Goal: Task Accomplishment & Management: Manage account settings

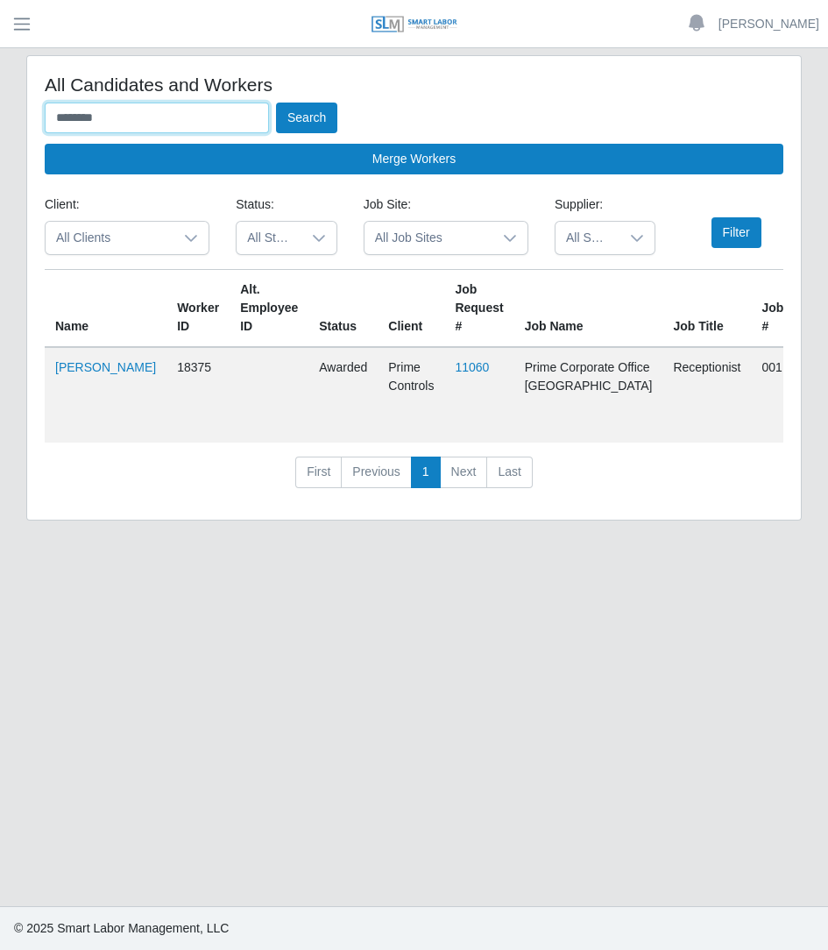
drag, startPoint x: 138, startPoint y: 110, endPoint x: -17, endPoint y: 135, distance: 156.4
click at [0, 135] on html "Betzaida Palacio Account Settings Logout SLM Services Dashboard Todo Clients In…" at bounding box center [414, 475] width 828 height 950
click at [174, 106] on input "text" at bounding box center [157, 118] width 224 height 31
click at [276, 103] on button "Search" at bounding box center [306, 118] width 61 height 31
type input "**********"
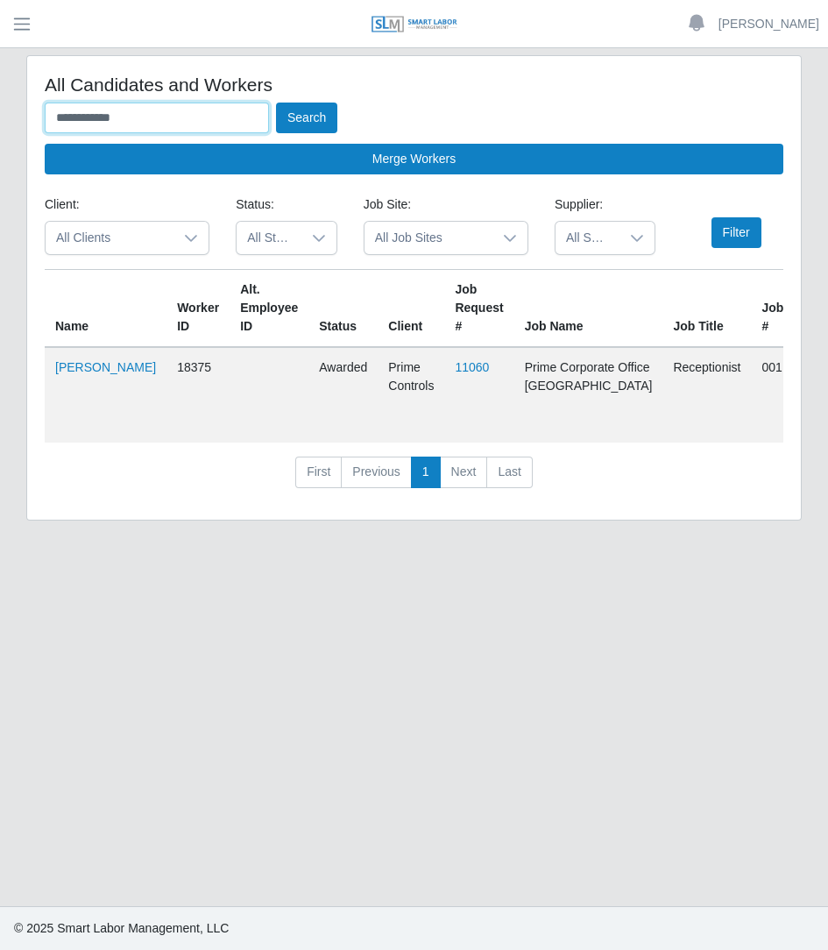
click at [276, 103] on button "Search" at bounding box center [306, 118] width 61 height 31
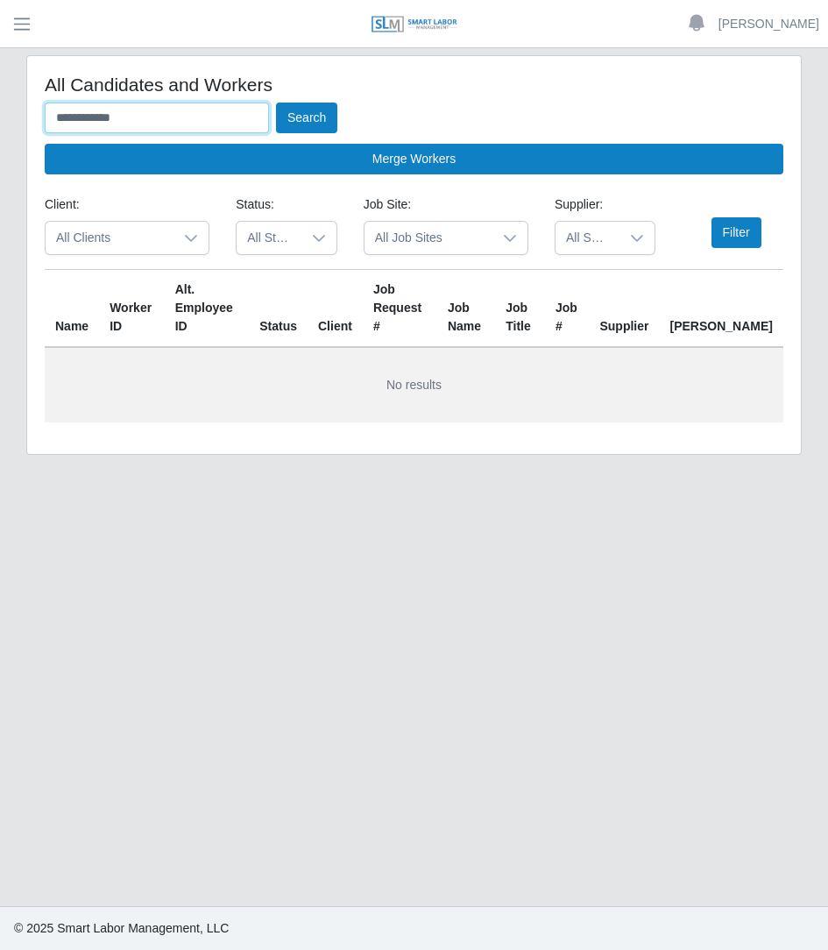
click at [177, 119] on input "**********" at bounding box center [157, 118] width 224 height 31
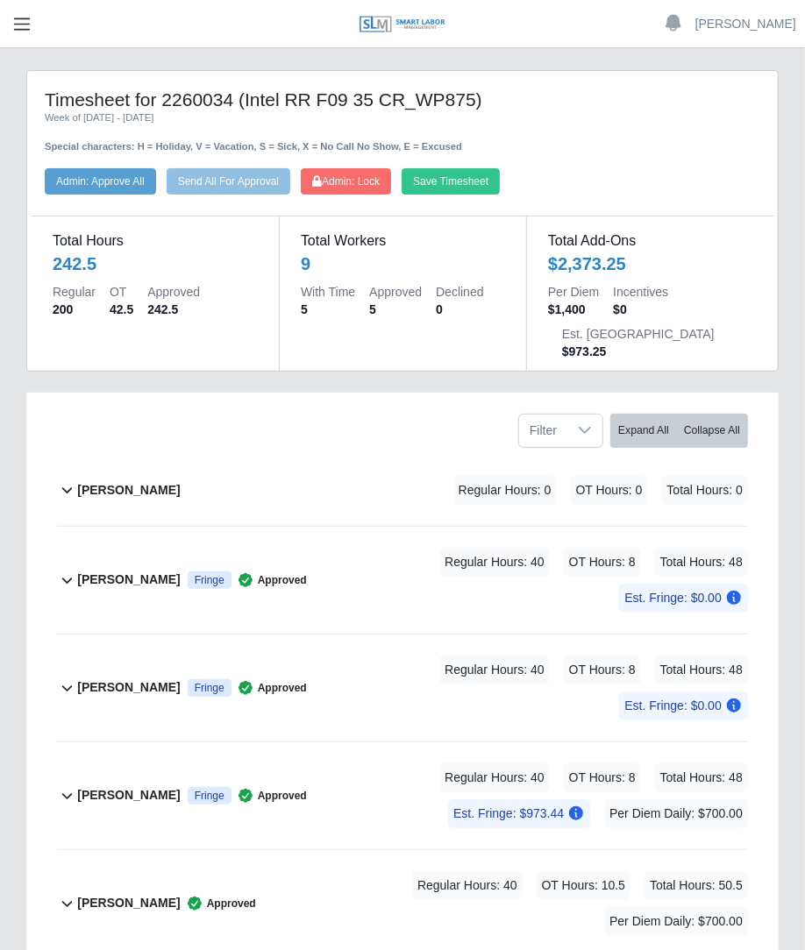
click at [26, 32] on span "button" at bounding box center [22, 24] width 23 height 20
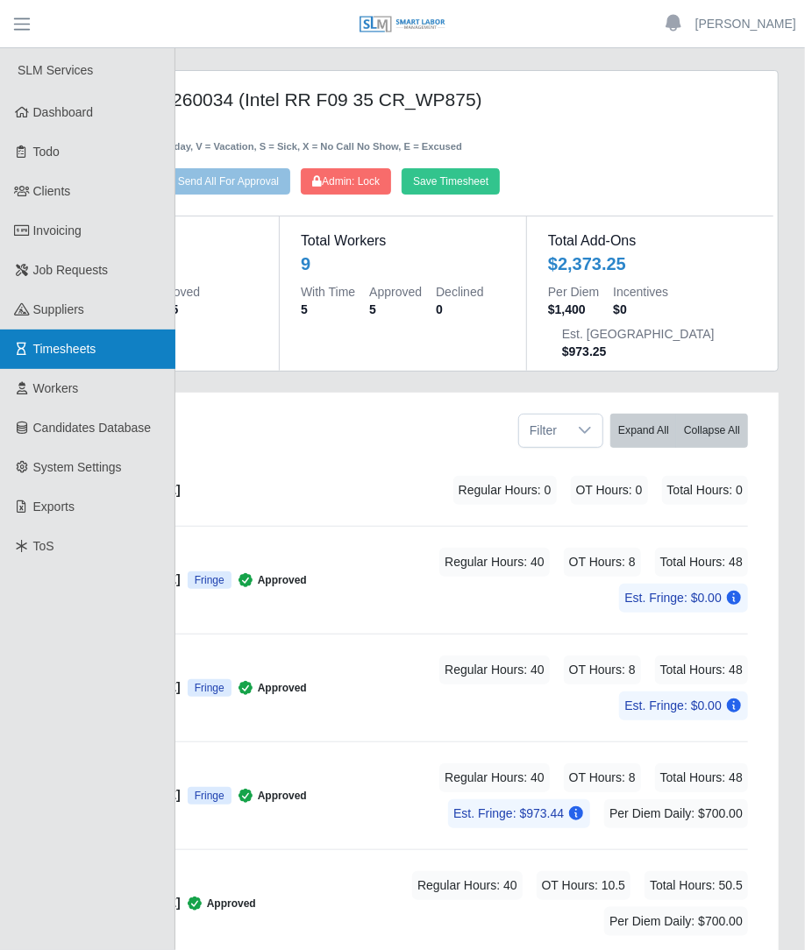
click at [89, 353] on span "Timesheets" at bounding box center [64, 349] width 63 height 14
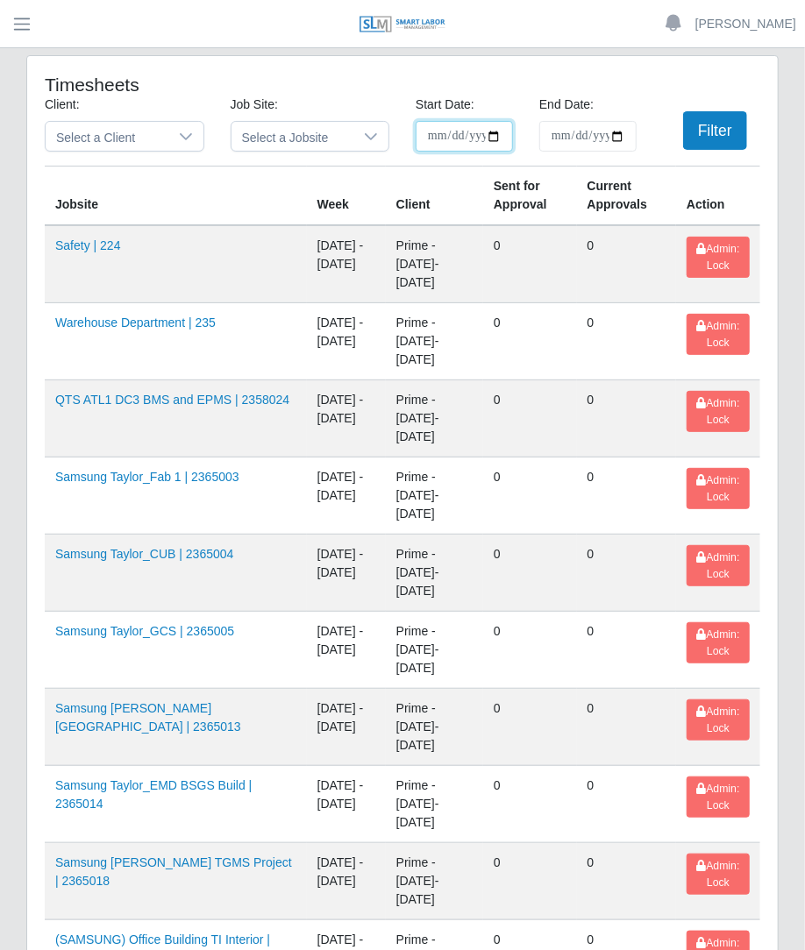
click at [494, 123] on input "**********" at bounding box center [464, 136] width 97 height 31
click at [495, 128] on input "**********" at bounding box center [464, 136] width 97 height 31
type input "**********"
click at [619, 144] on input "End Date:" at bounding box center [587, 136] width 97 height 31
click at [619, 139] on input "End Date:" at bounding box center [587, 136] width 97 height 31
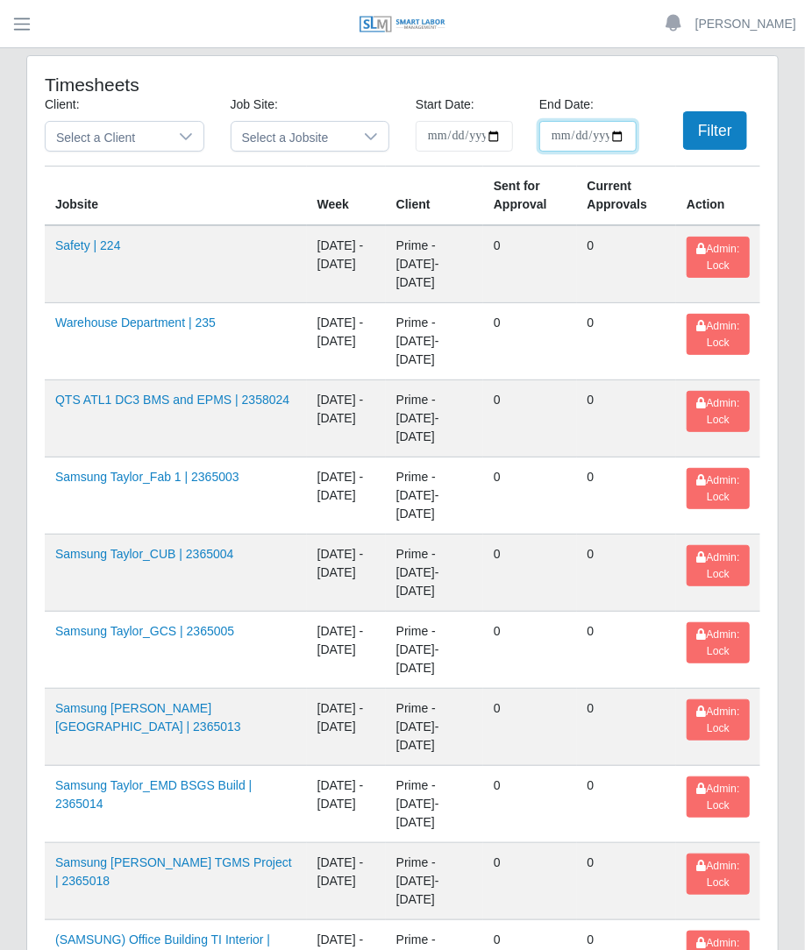
type input "**********"
click at [707, 130] on button "Filter" at bounding box center [715, 130] width 64 height 39
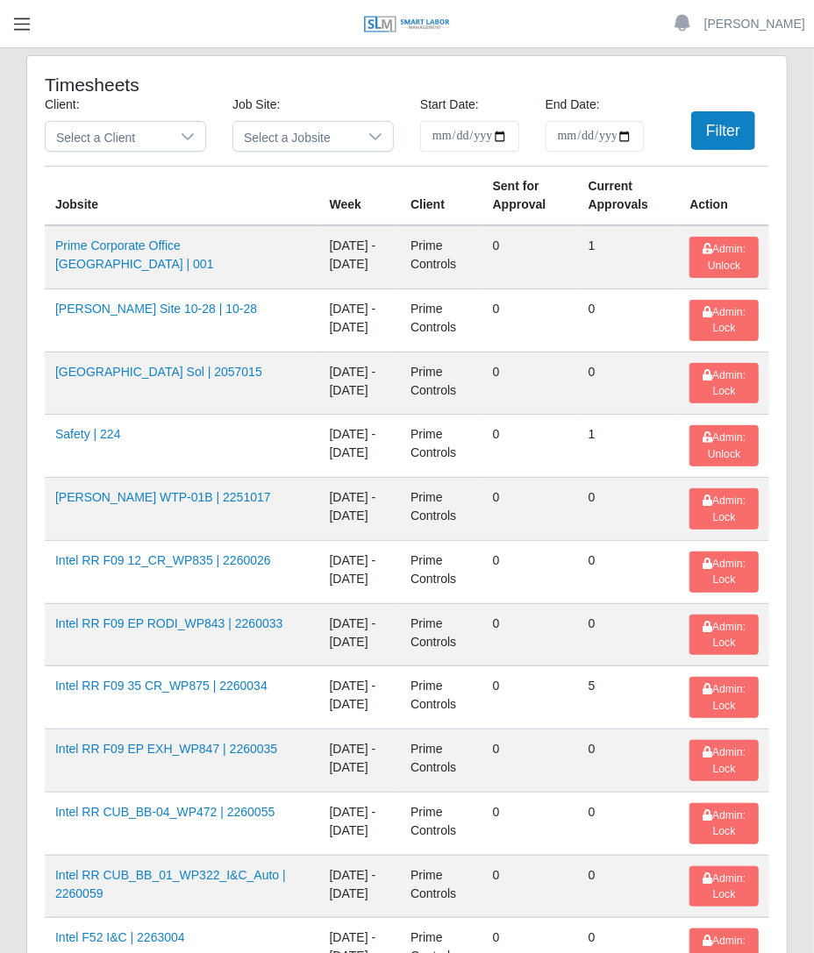
click at [32, 26] on button "button" at bounding box center [22, 24] width 44 height 29
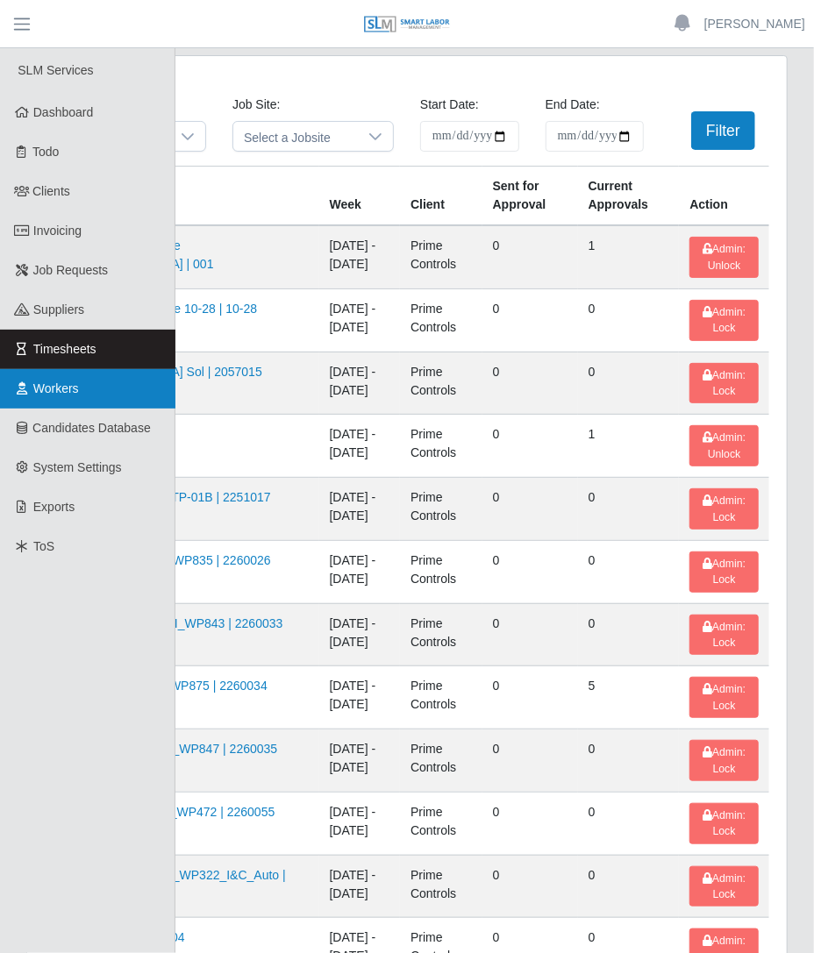
click at [64, 373] on link "Workers" at bounding box center [87, 388] width 175 height 39
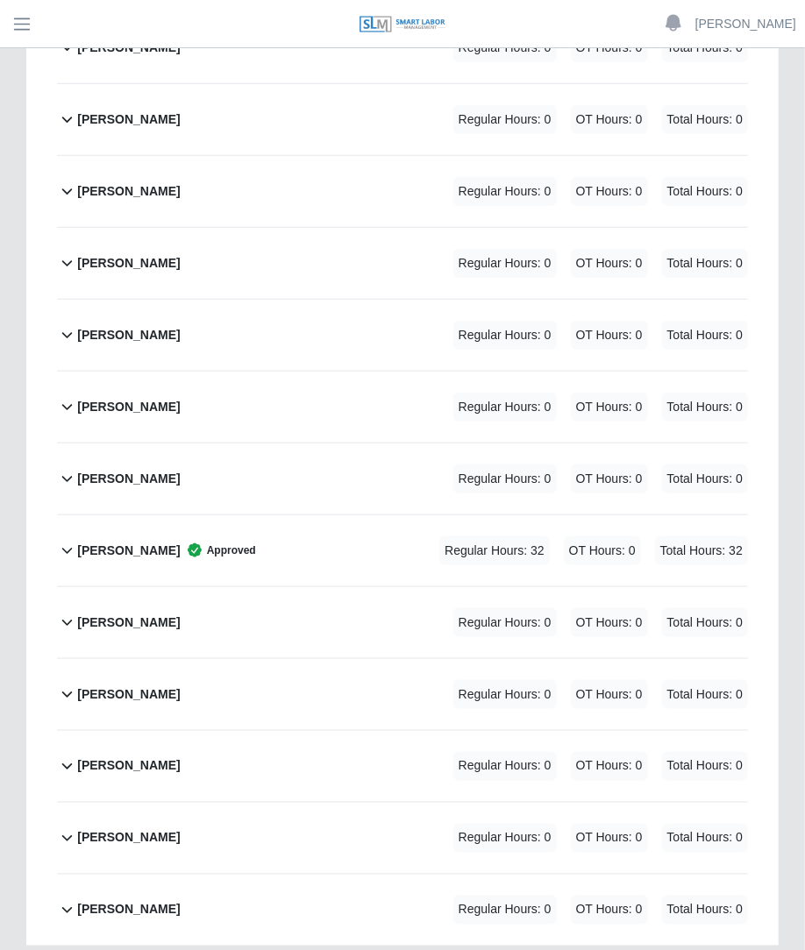
scroll to position [465, 0]
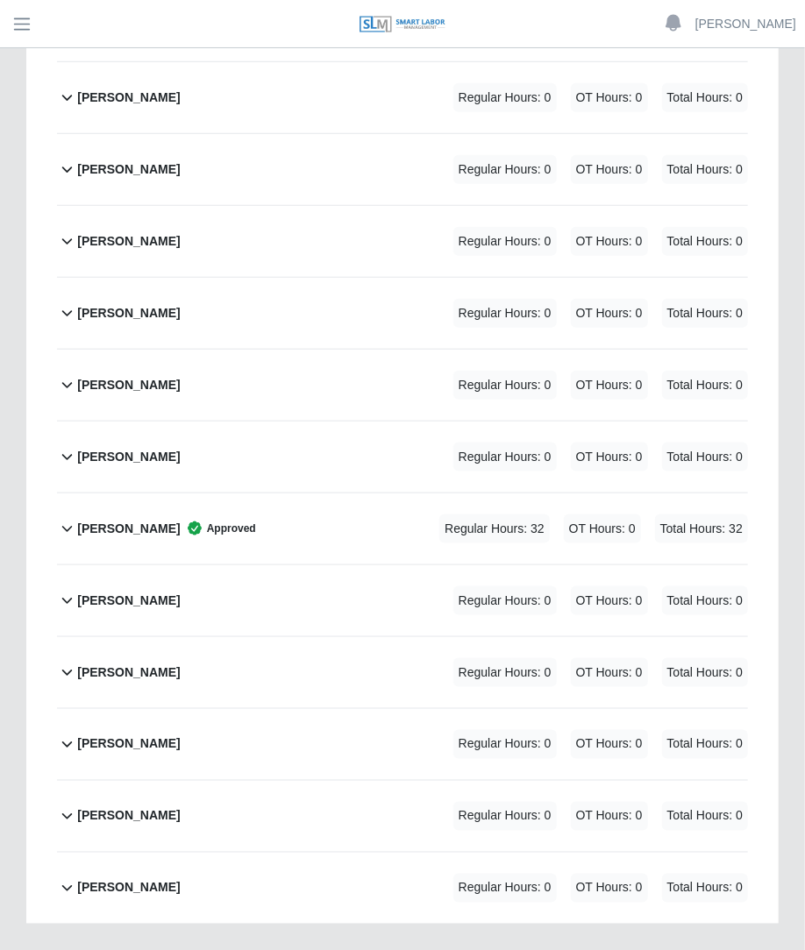
click at [516, 494] on div "Joshua Gomez Approved Regular Hours: 32 OT Hours: 0 Total Hours: 32" at bounding box center [412, 529] width 671 height 71
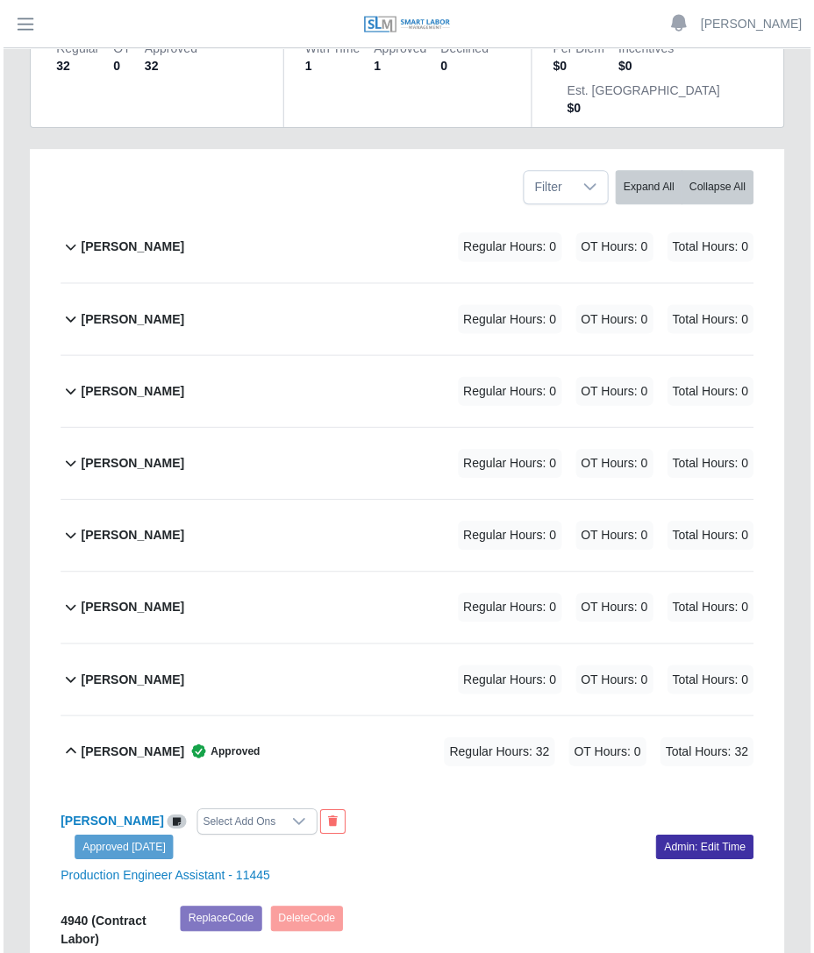
scroll to position [242, 0]
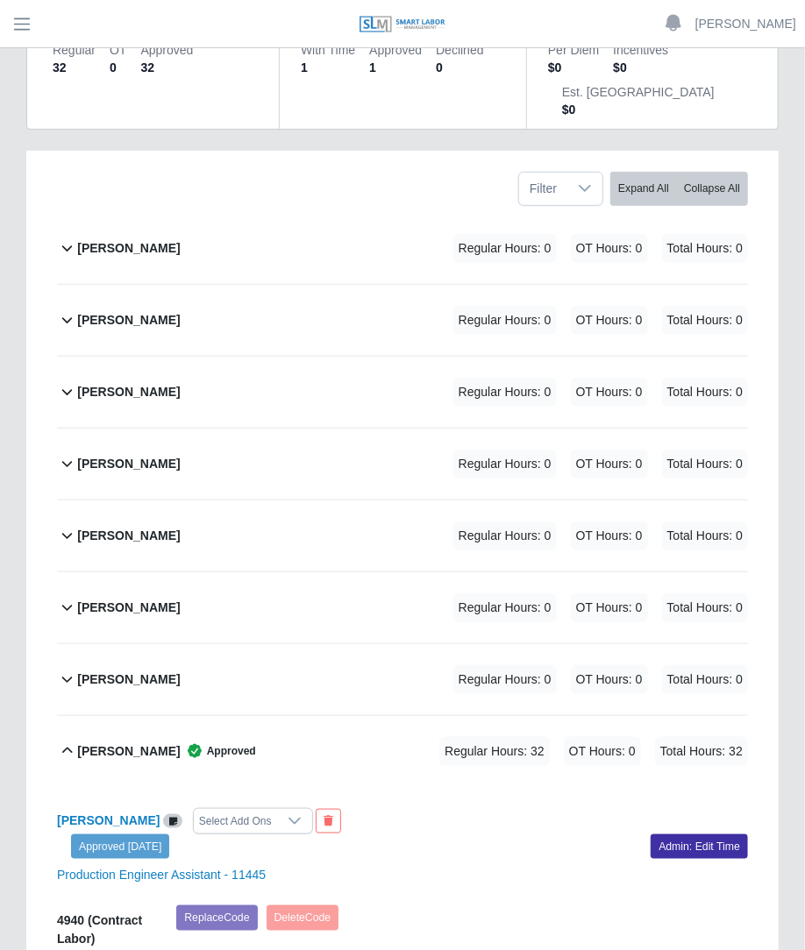
click at [274, 219] on div "Betania Rojas Regular Hours: 0 OT Hours: 0 Total Hours: 0" at bounding box center [412, 248] width 671 height 71
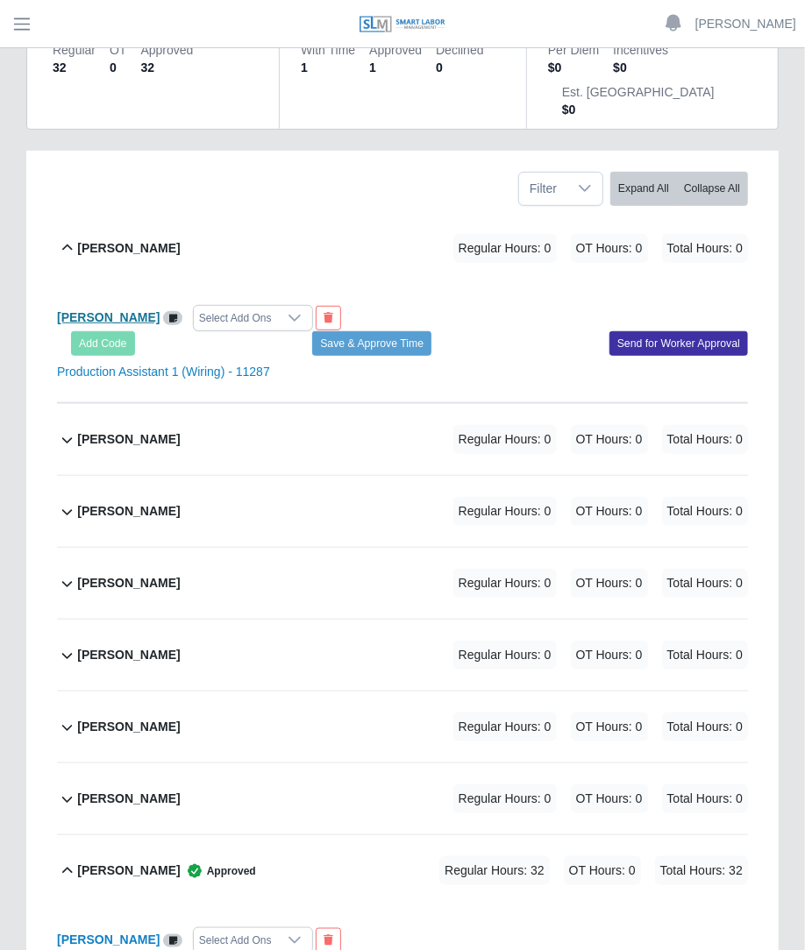
click at [115, 310] on b "[PERSON_NAME]" at bounding box center [108, 317] width 103 height 14
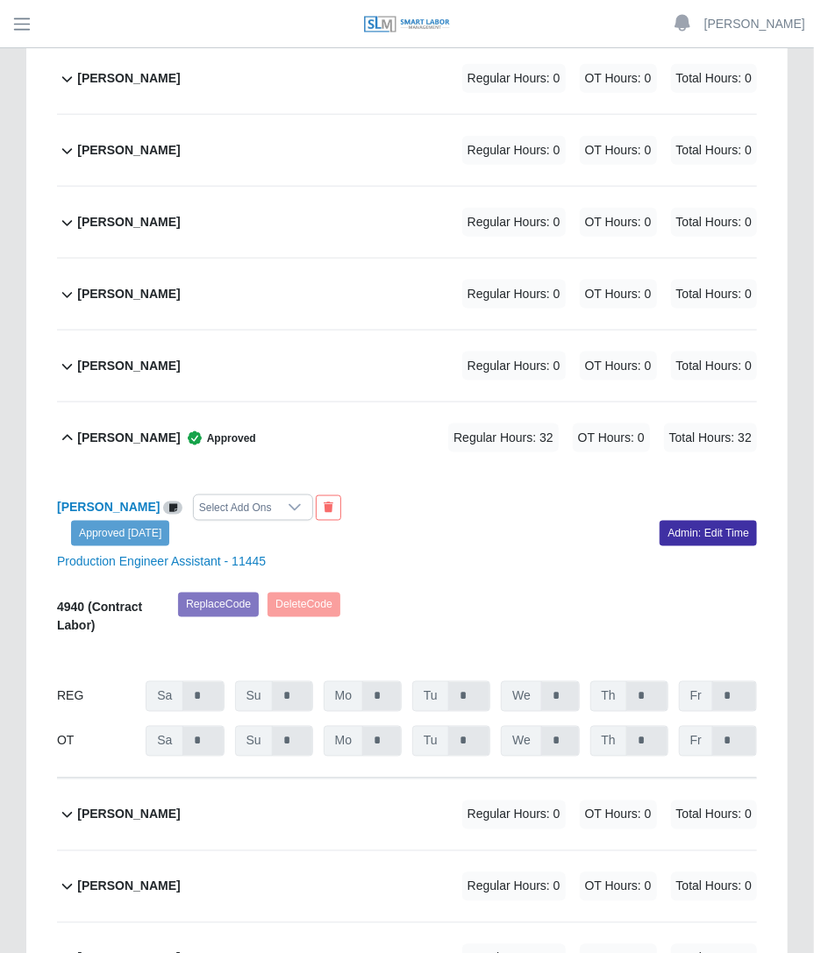
scroll to position [690, 0]
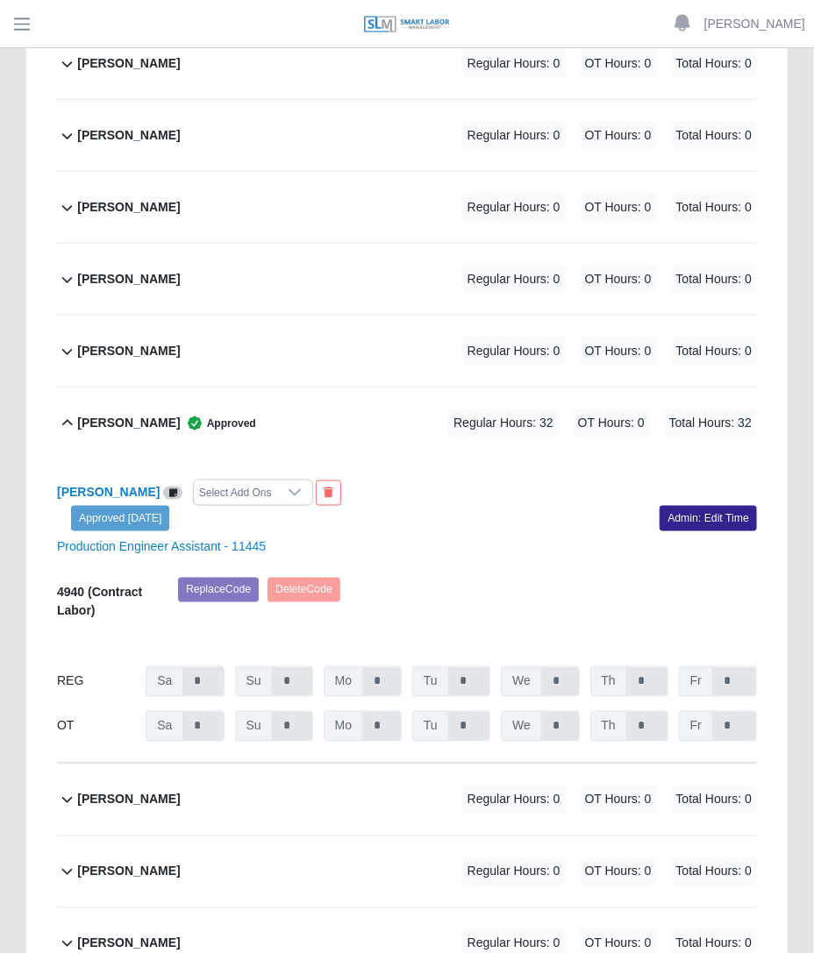
click at [682, 506] on link "Admin: Edit Time" at bounding box center [707, 518] width 97 height 25
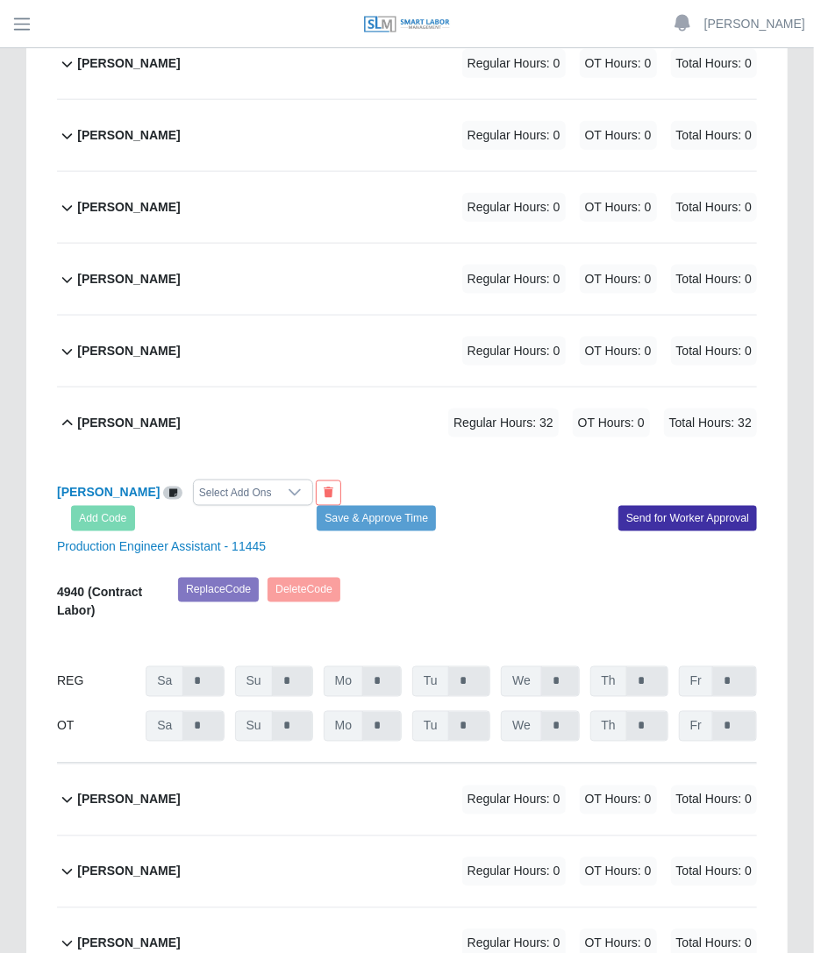
scroll to position [0, 0]
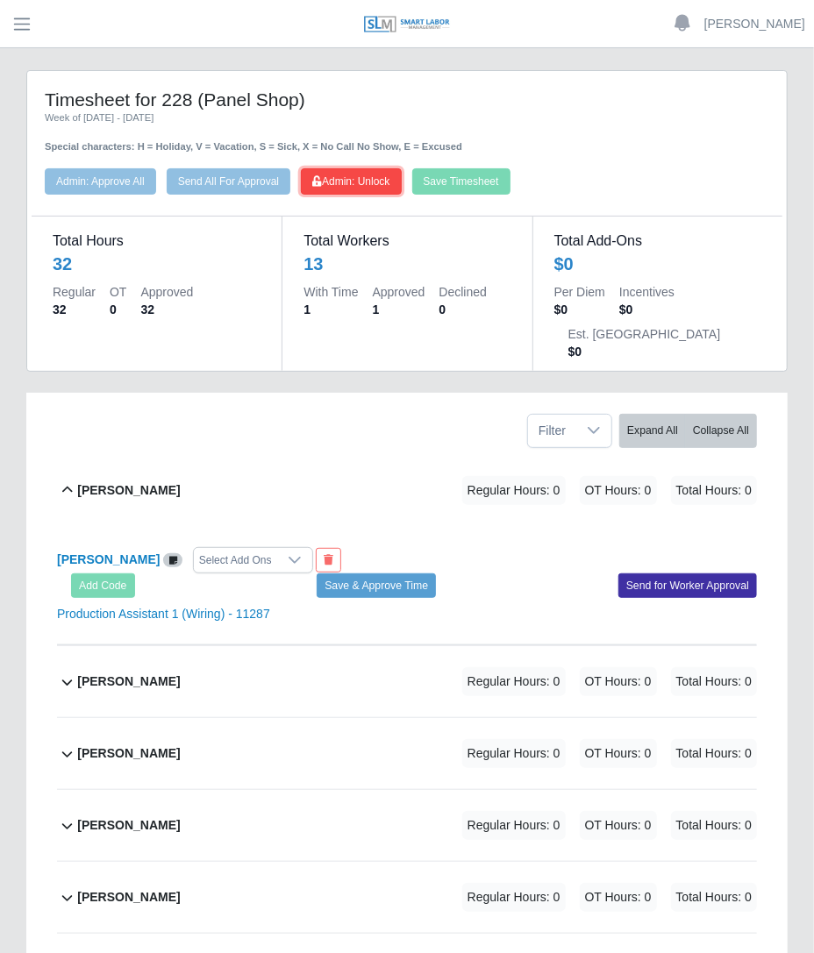
click at [339, 168] on button "Admin: Unlock" at bounding box center [351, 181] width 100 height 26
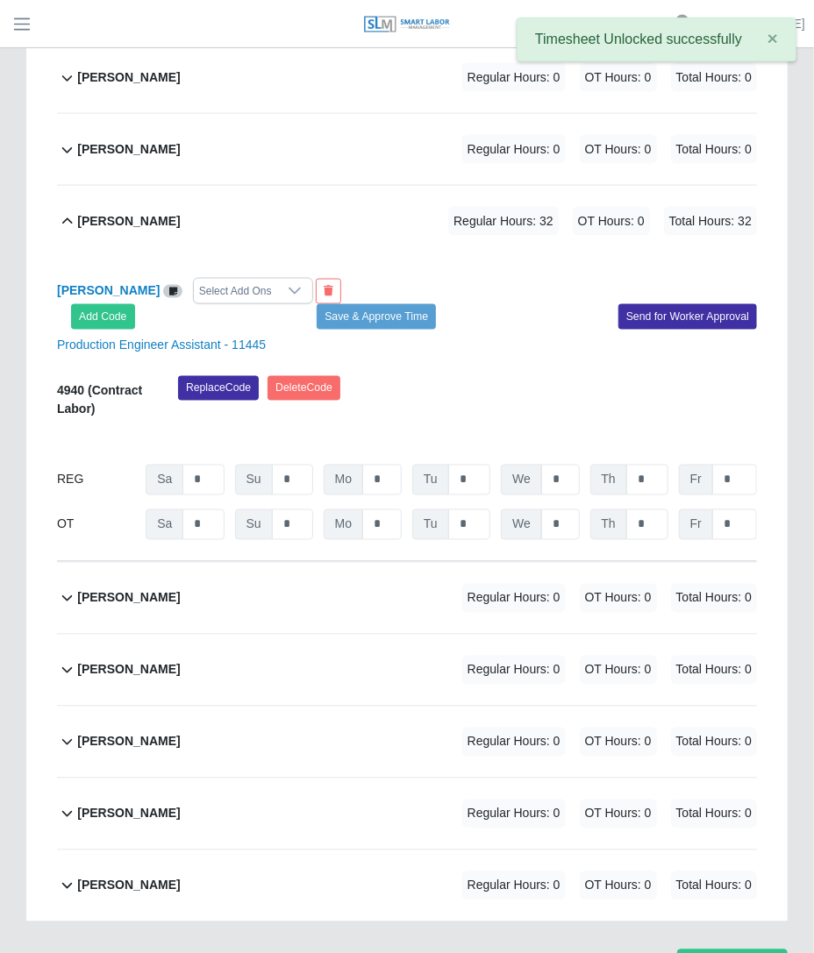
scroll to position [901, 0]
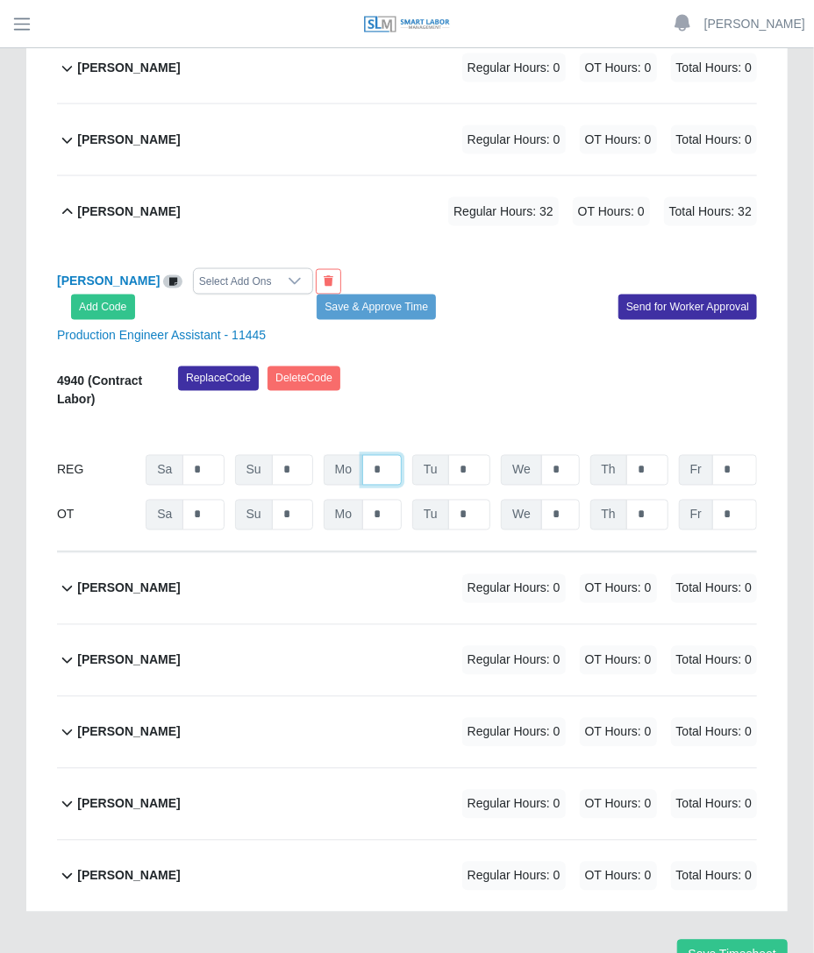
click at [386, 455] on input "*" at bounding box center [381, 470] width 39 height 31
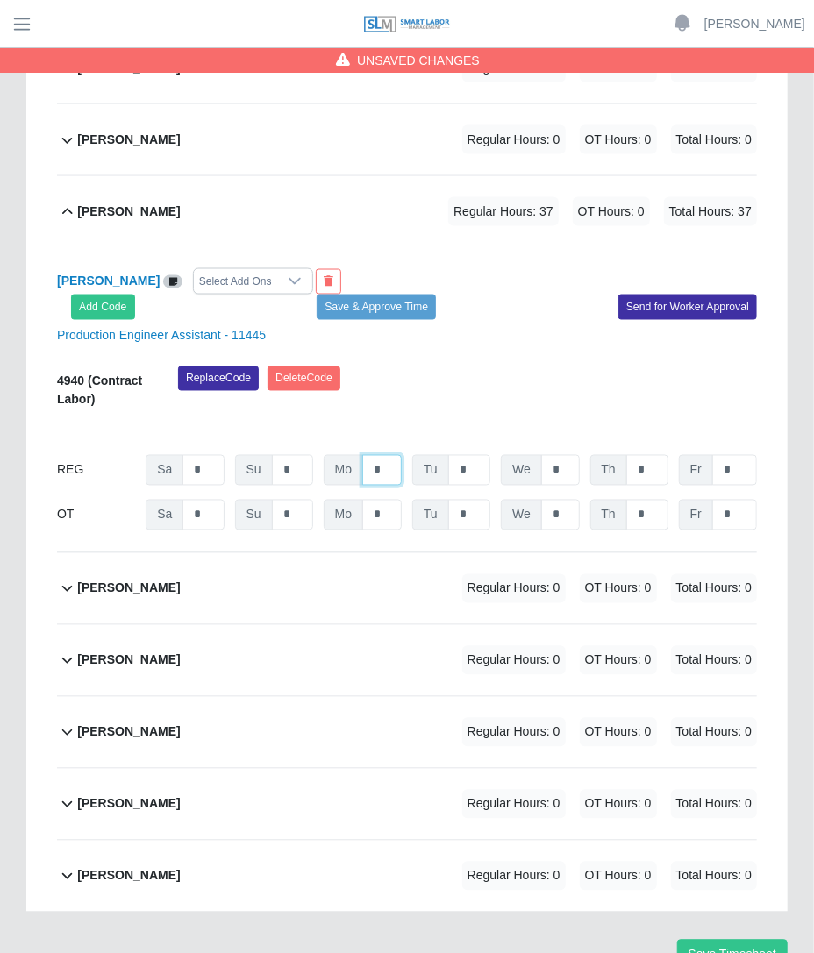
type input "*"
click at [504, 366] on div "Replace Code Delete Code" at bounding box center [467, 392] width 605 height 53
click at [421, 295] on button "Save & Approve Time" at bounding box center [375, 307] width 119 height 25
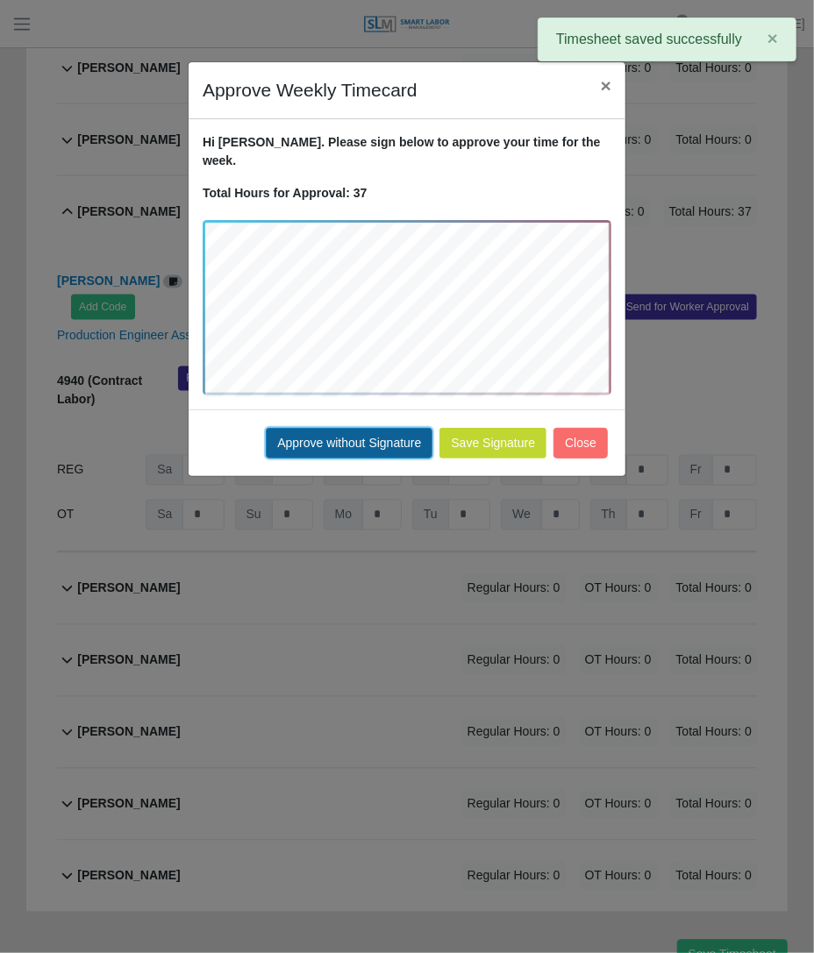
click at [377, 428] on button "Approve without Signature" at bounding box center [349, 443] width 167 height 31
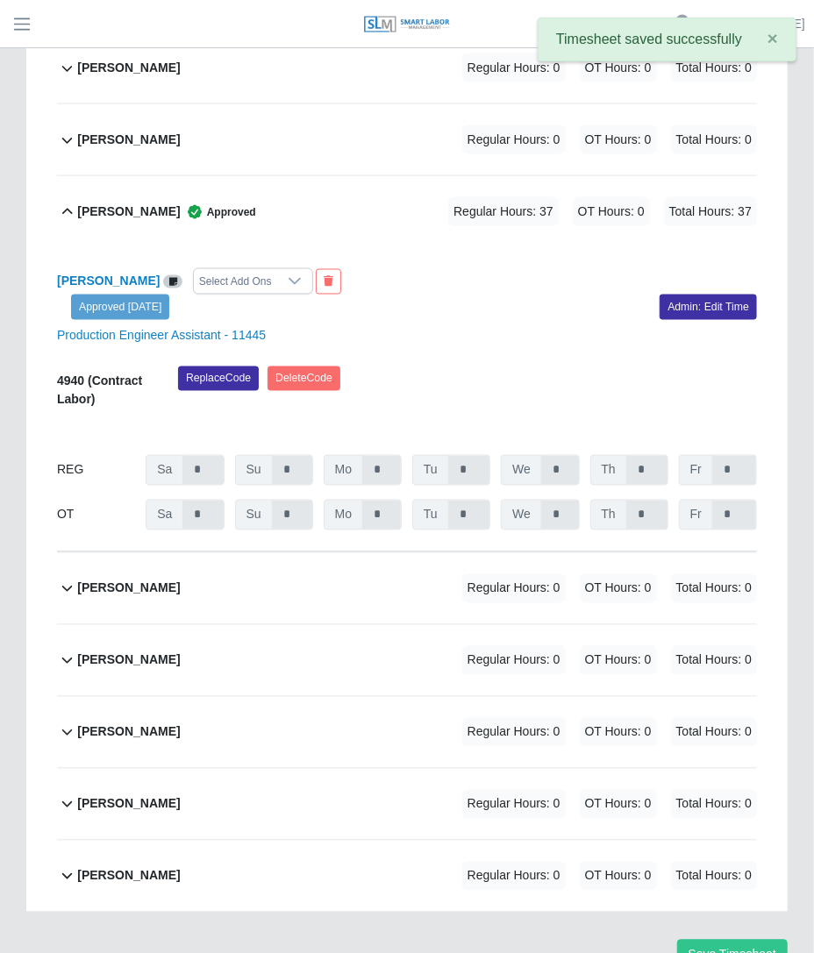
scroll to position [0, 0]
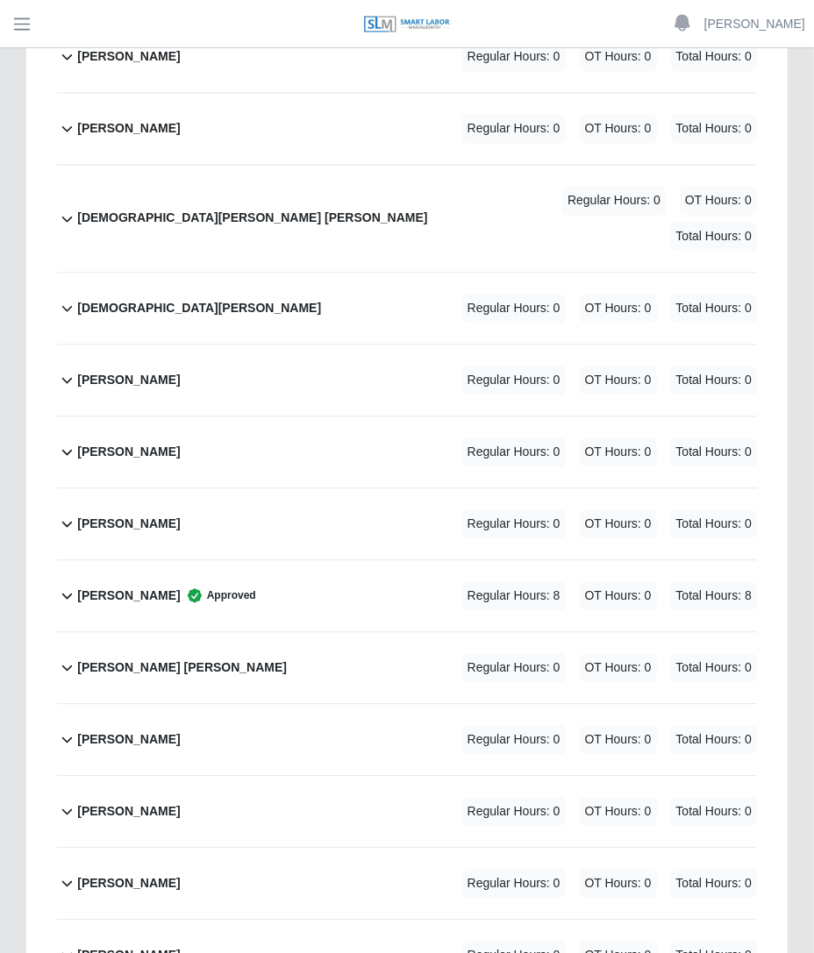
scroll to position [1308, 0]
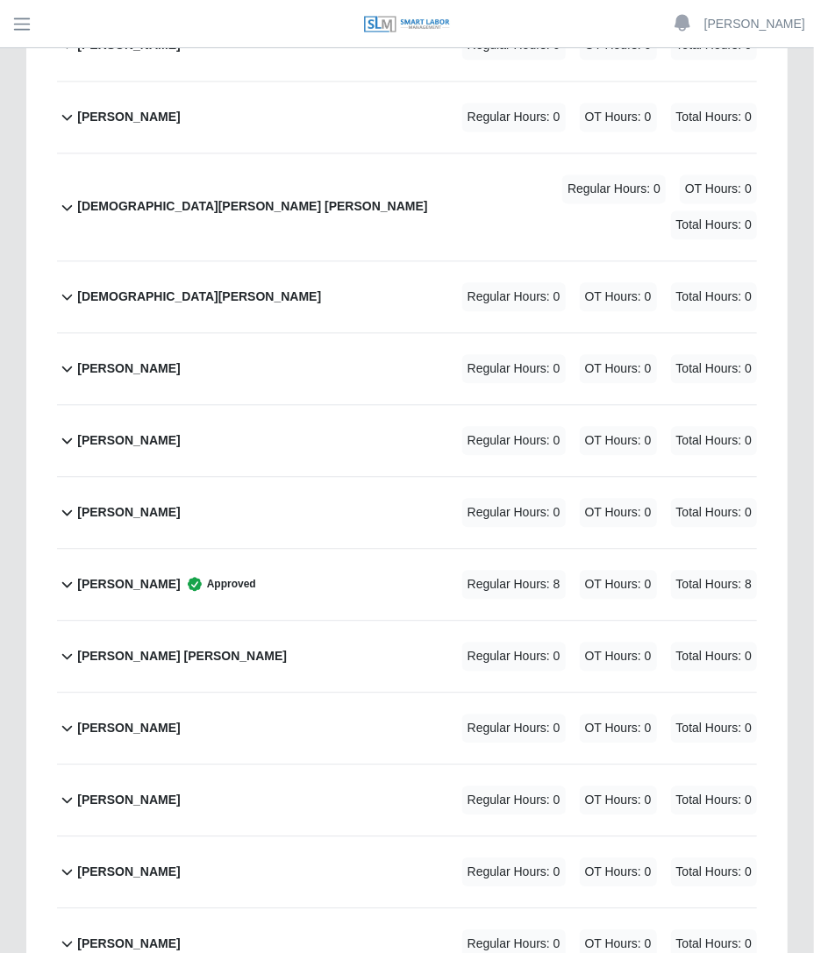
click at [472, 549] on div "[PERSON_NAME] Approved Regular Hours: 8 OT Hours: 0 Total Hours: 8" at bounding box center [416, 584] width 679 height 71
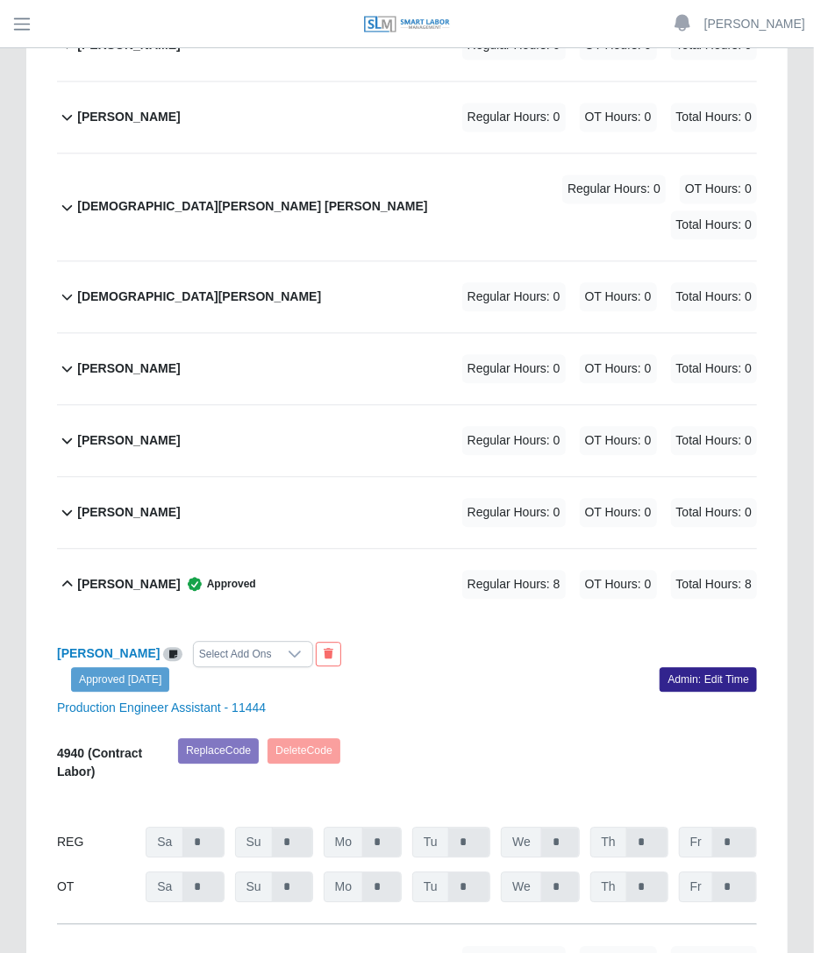
click at [684, 667] on link "Admin: Edit Time" at bounding box center [707, 679] width 97 height 25
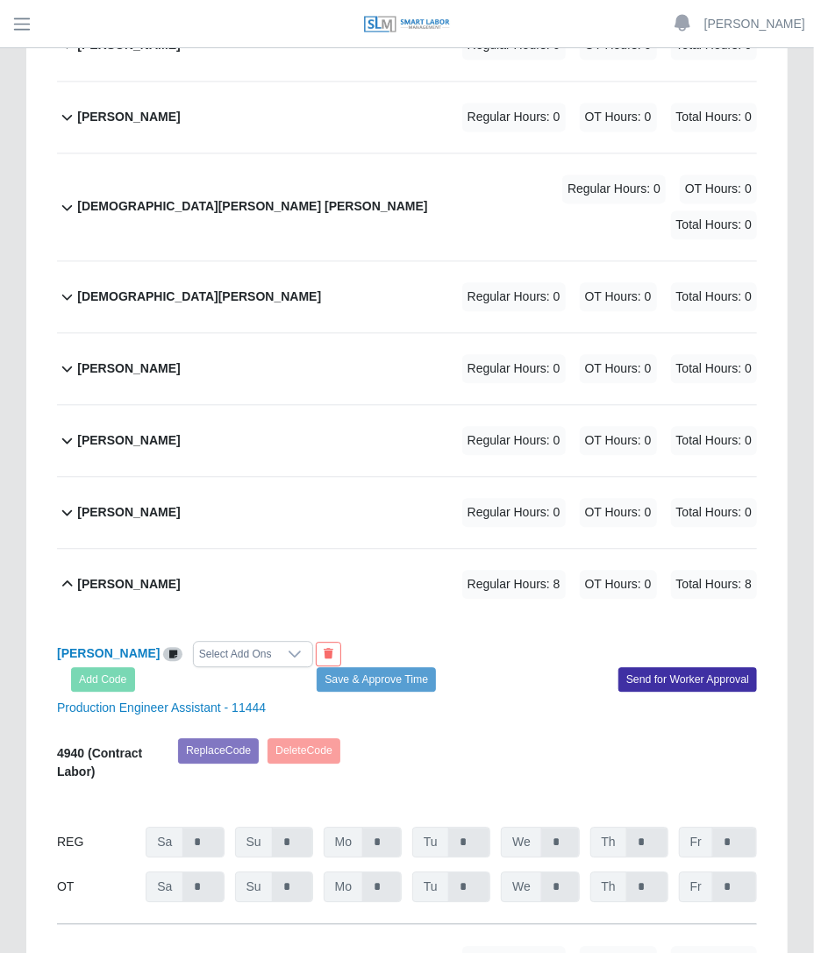
scroll to position [0, 0]
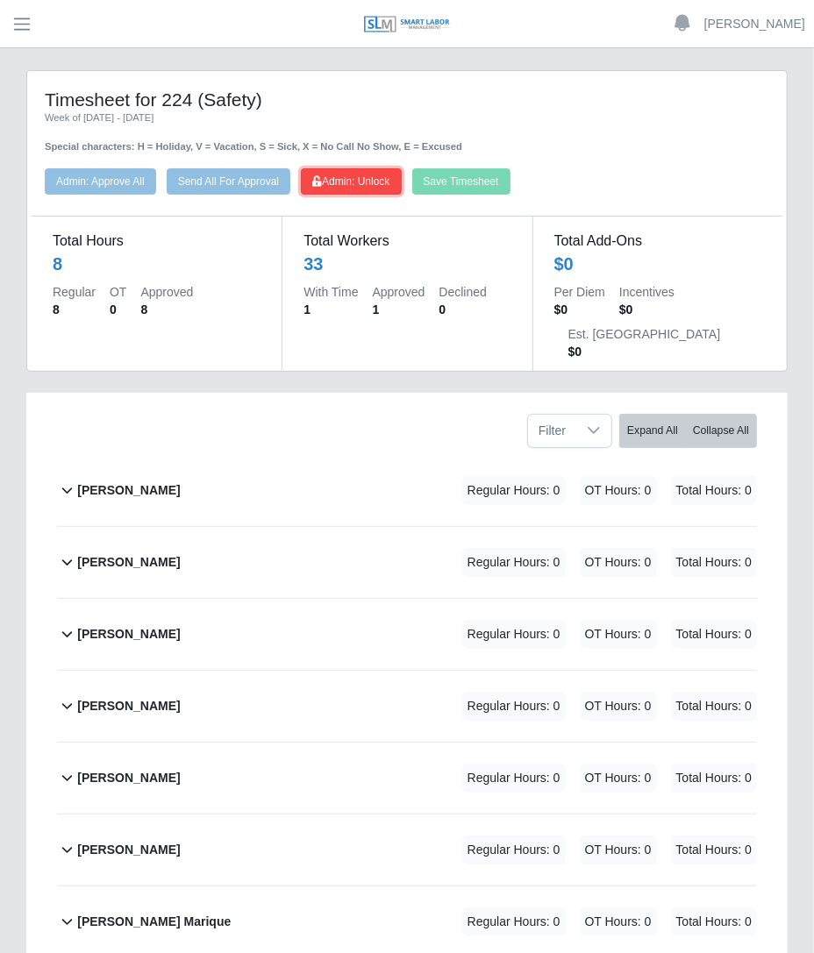
click at [368, 170] on button "Admin: Unlock" at bounding box center [351, 181] width 100 height 26
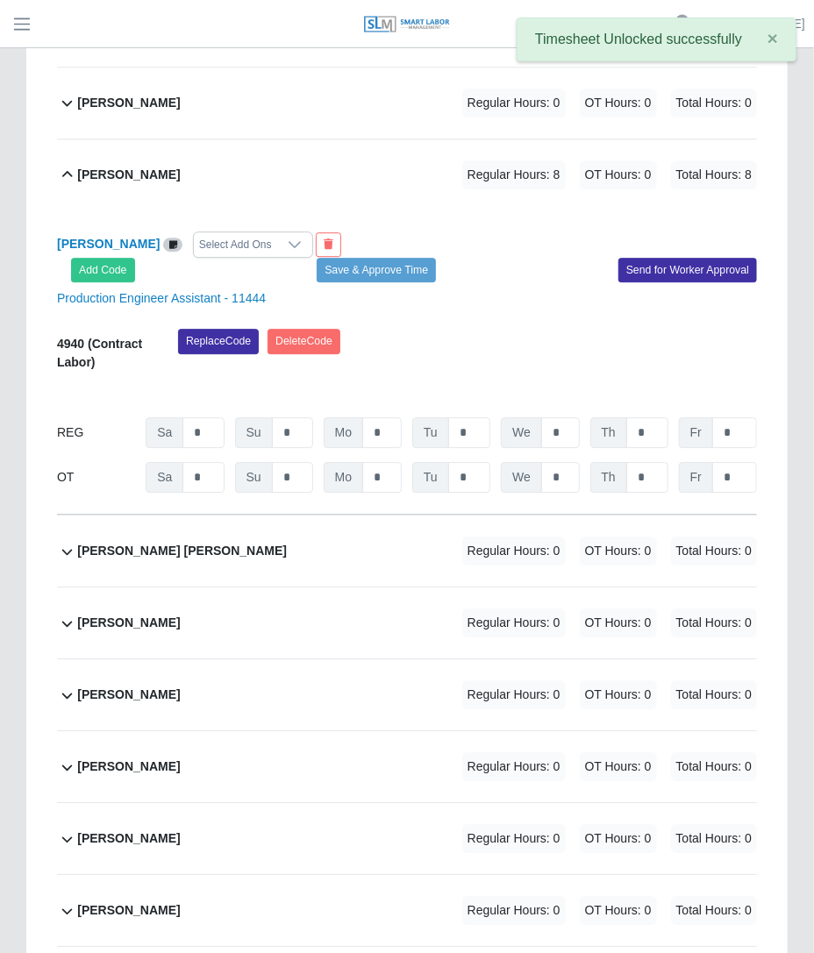
scroll to position [1802, 0]
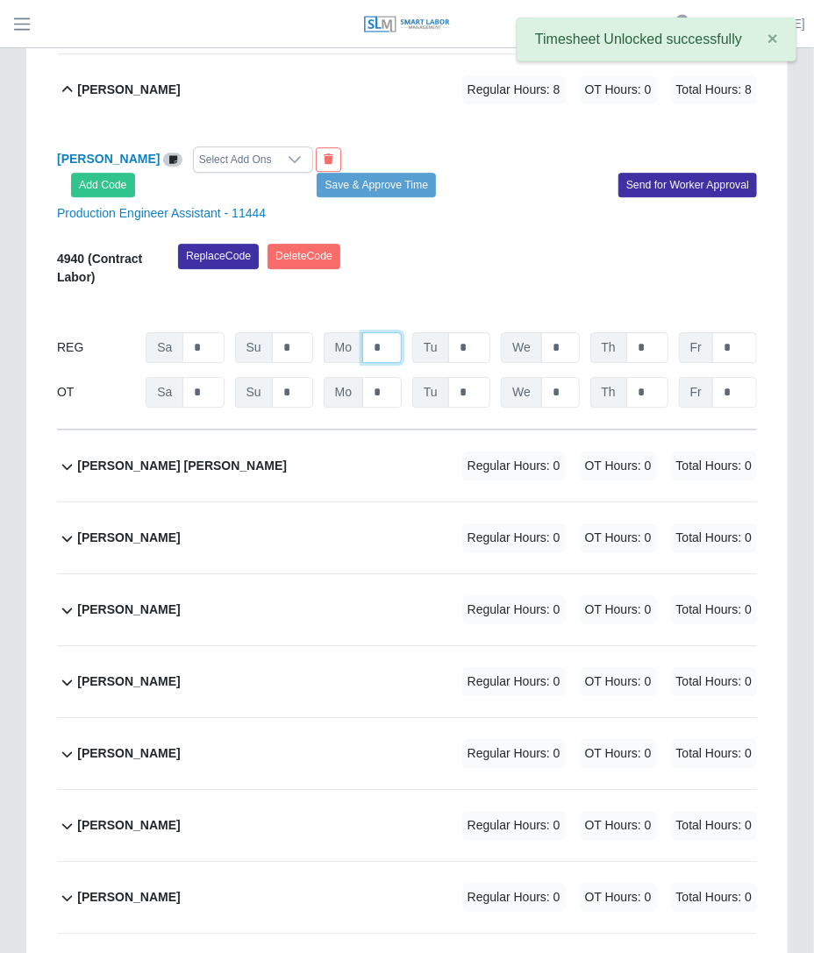
click at [384, 332] on input "*" at bounding box center [381, 347] width 39 height 31
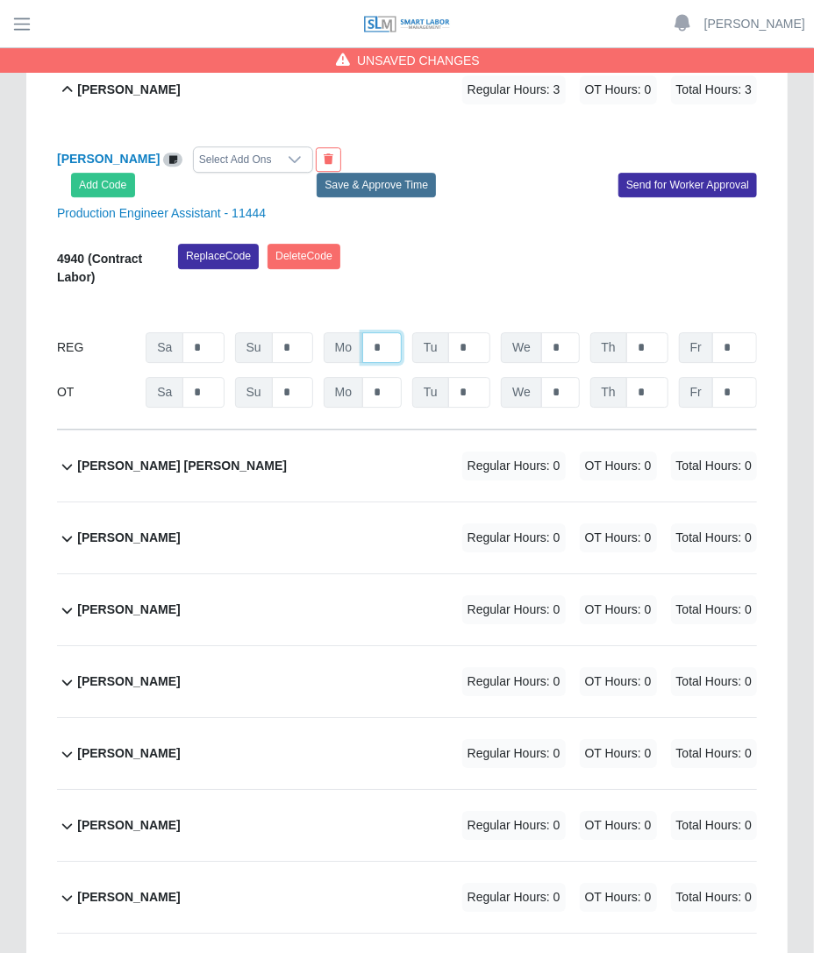
type input "*"
click at [418, 173] on button "Save & Approve Time" at bounding box center [375, 185] width 119 height 25
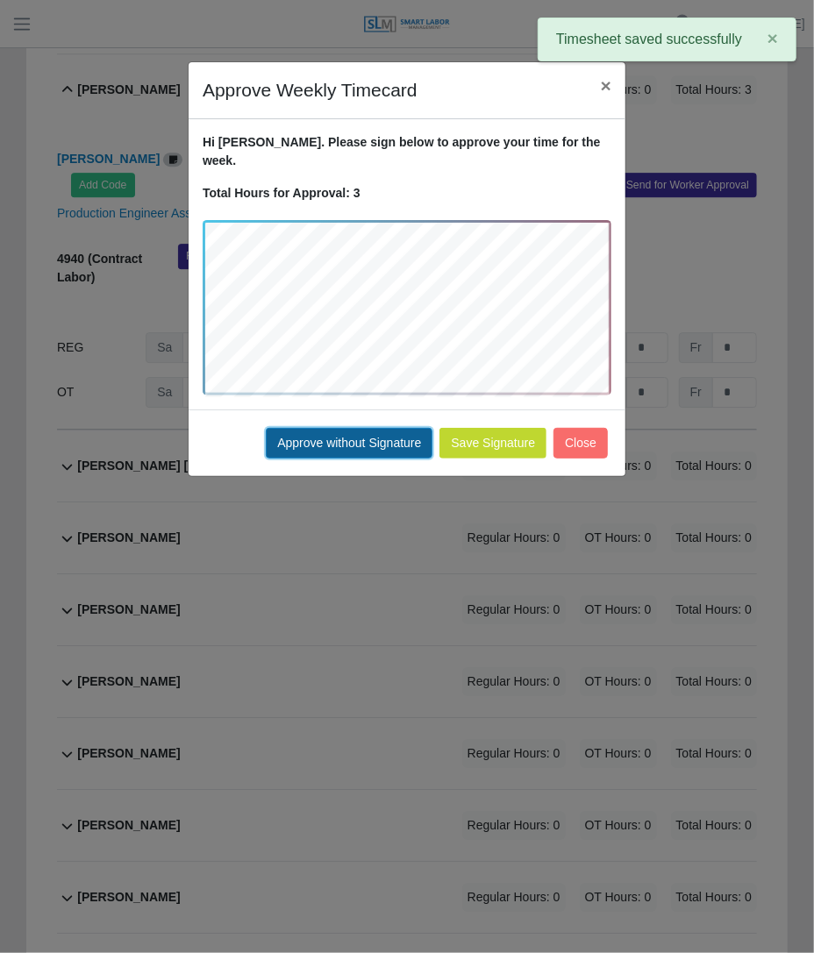
click at [389, 428] on button "Approve without Signature" at bounding box center [349, 443] width 167 height 31
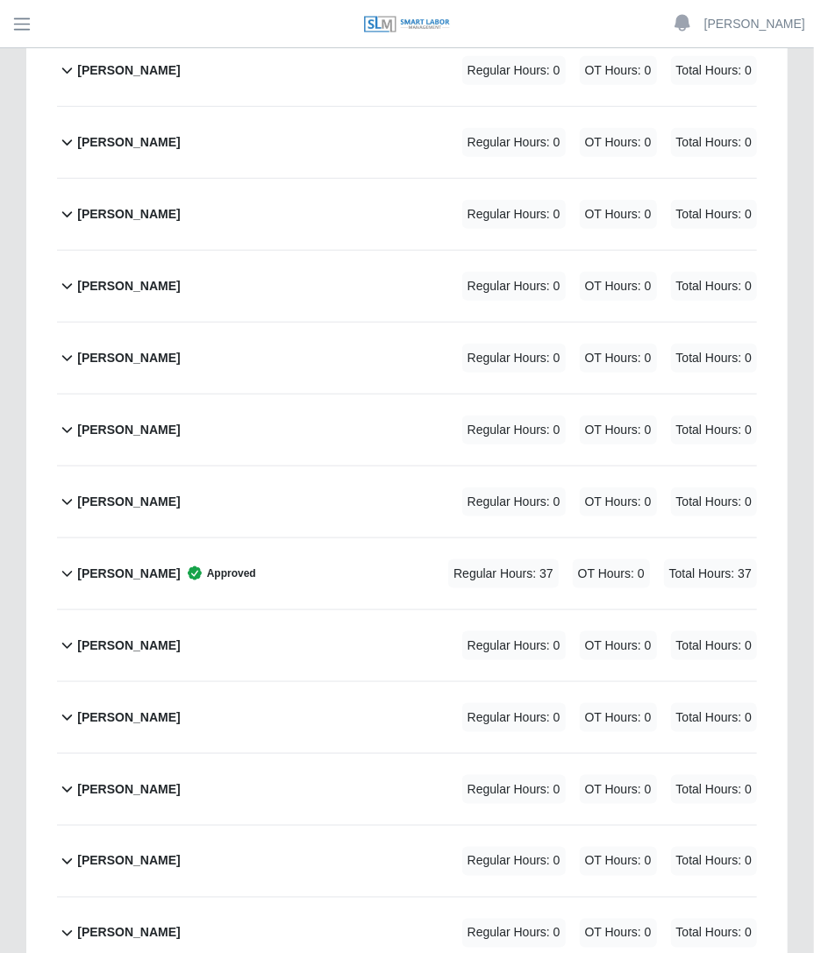
scroll to position [463, 0]
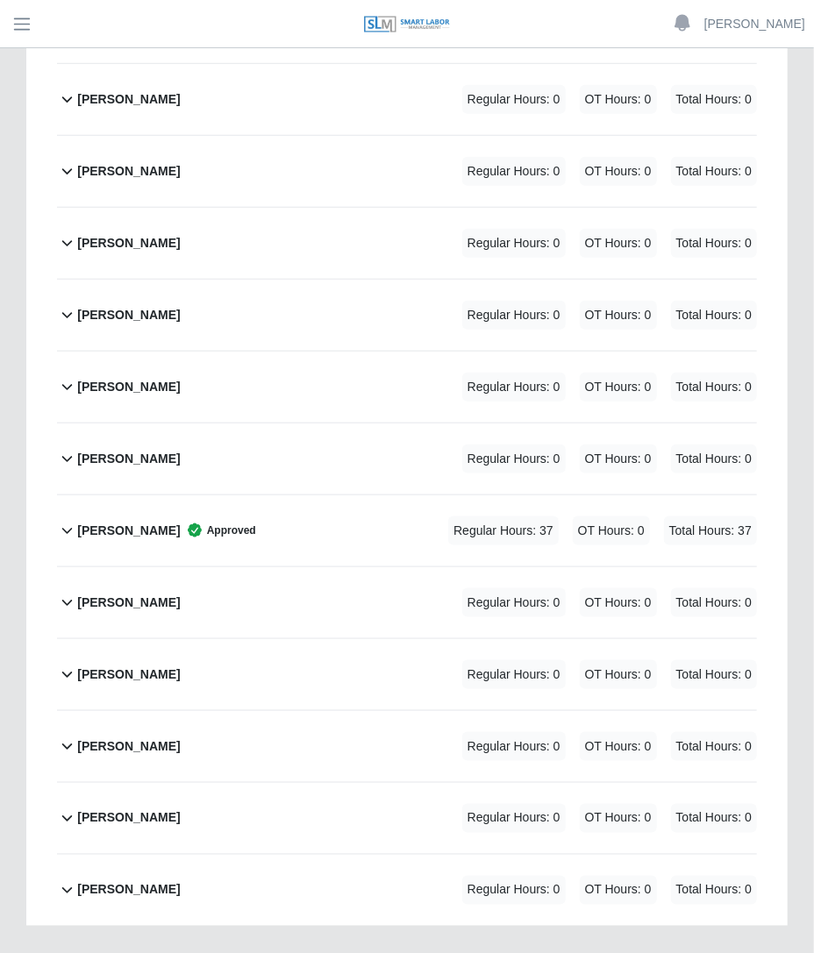
click at [491, 516] on span "Regular Hours: 37" at bounding box center [503, 530] width 110 height 29
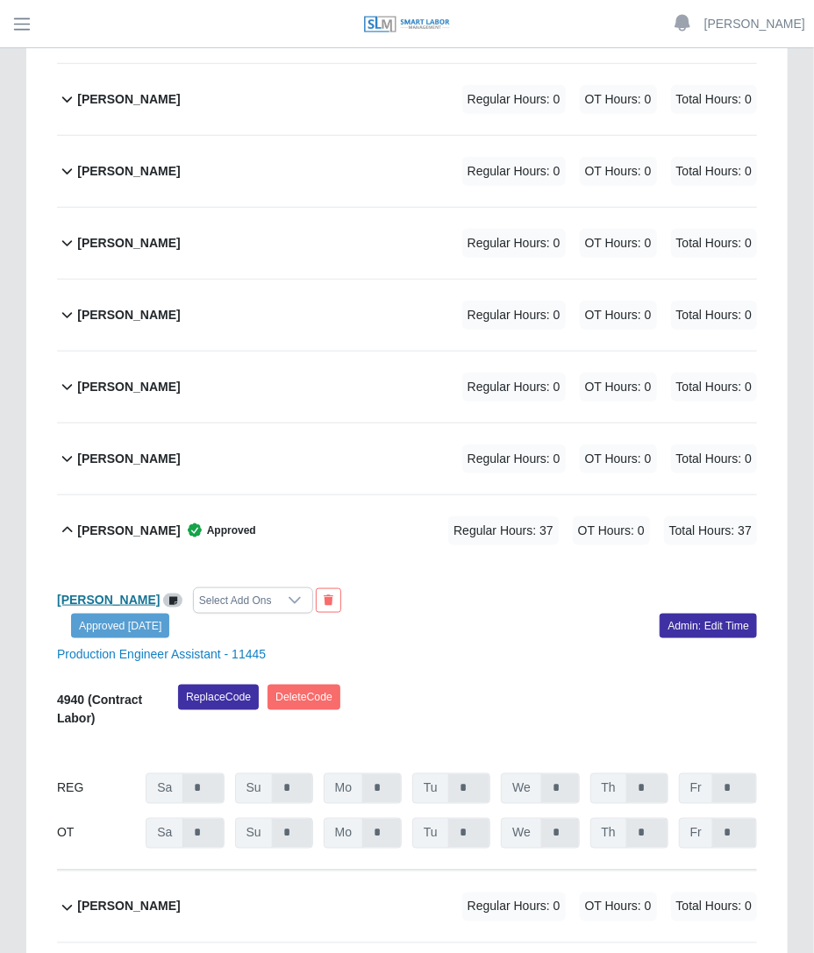
click at [106, 593] on b "[PERSON_NAME]" at bounding box center [108, 600] width 103 height 14
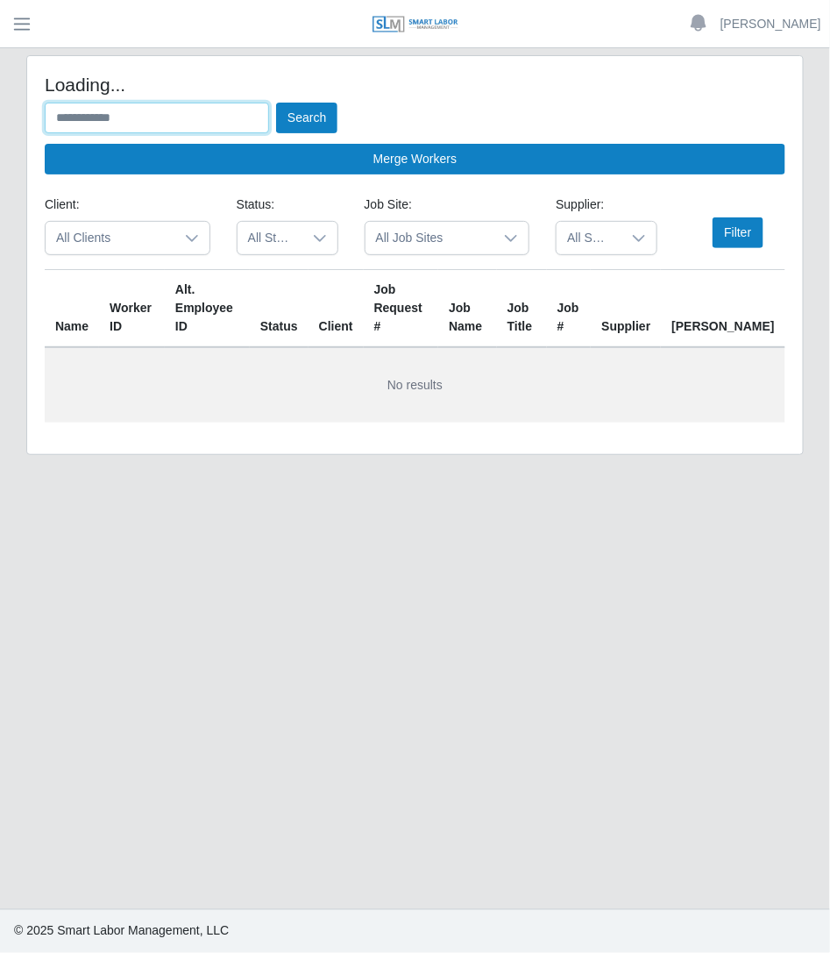
click at [183, 120] on input "text" at bounding box center [157, 118] width 224 height 31
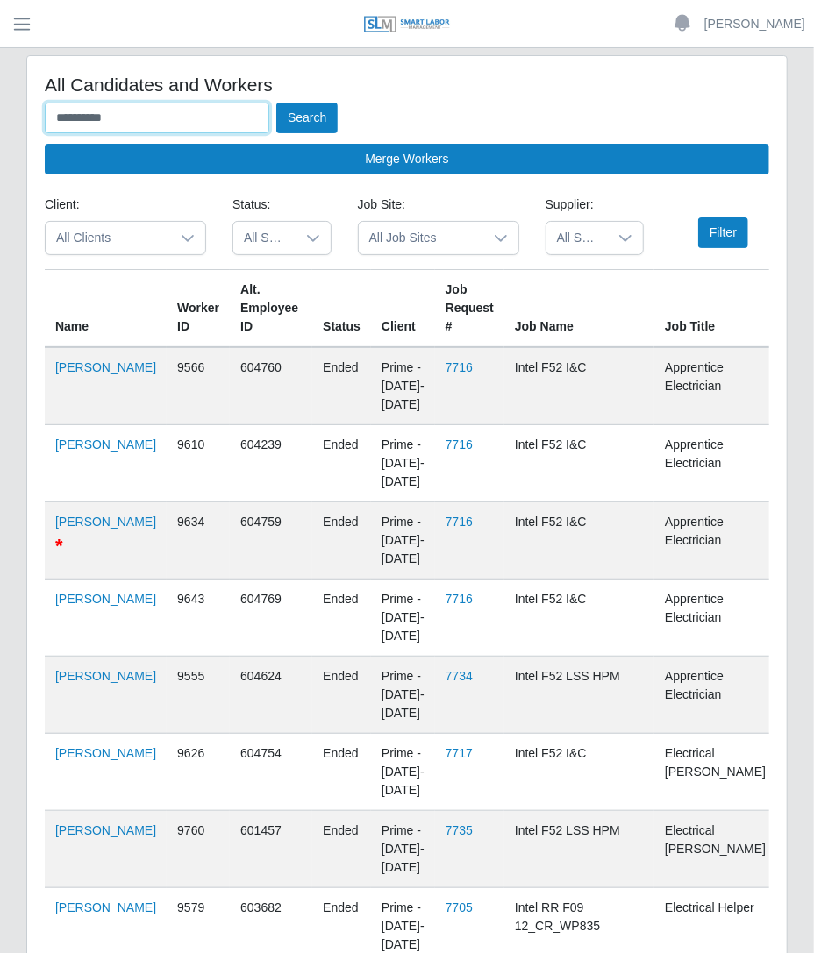
type input "**********"
click at [276, 103] on button "Search" at bounding box center [306, 118] width 61 height 31
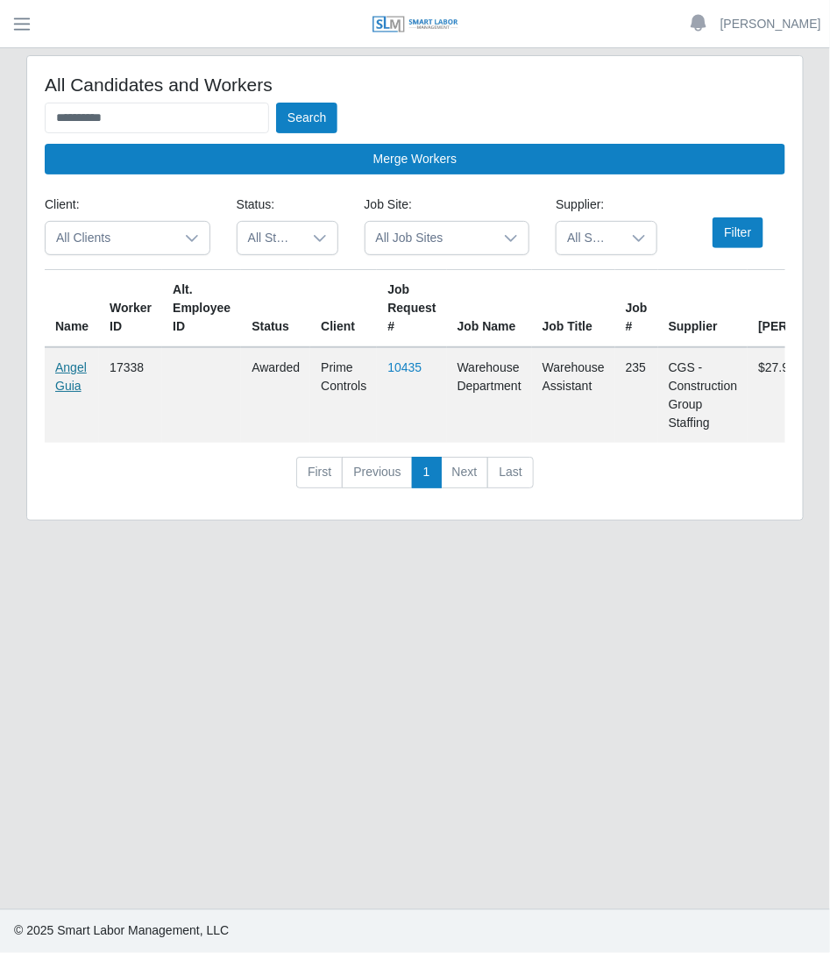
click at [66, 387] on link "Angel Guia" at bounding box center [71, 376] width 32 height 32
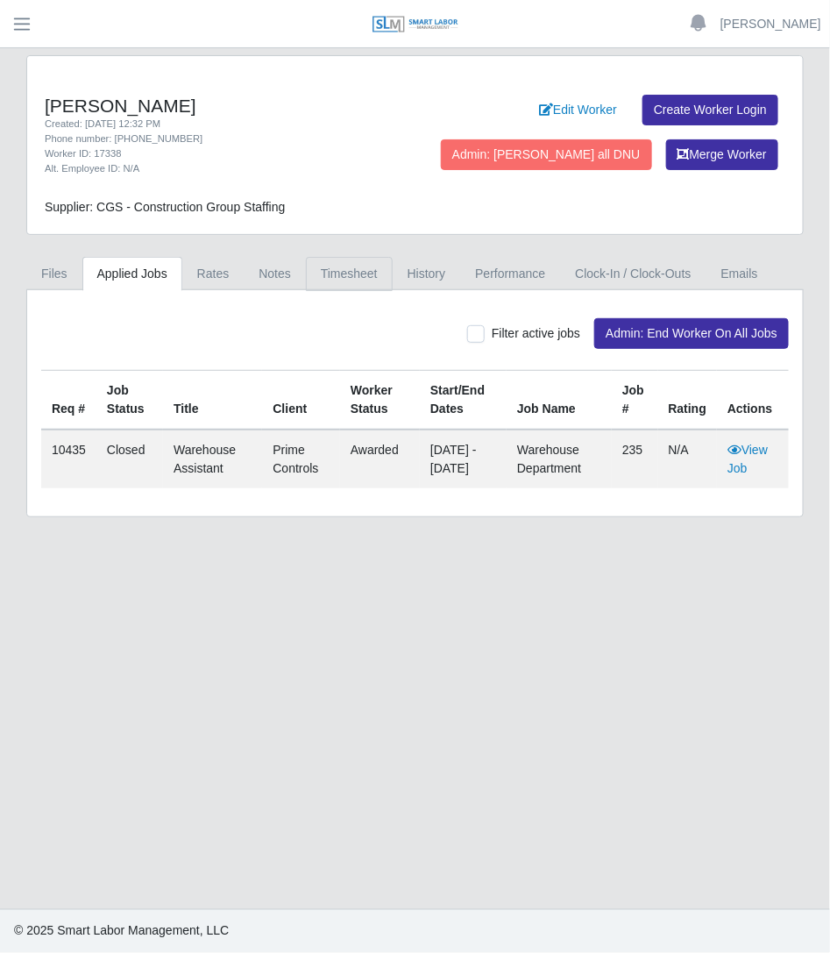
click at [348, 278] on link "Timesheet" at bounding box center [349, 274] width 87 height 34
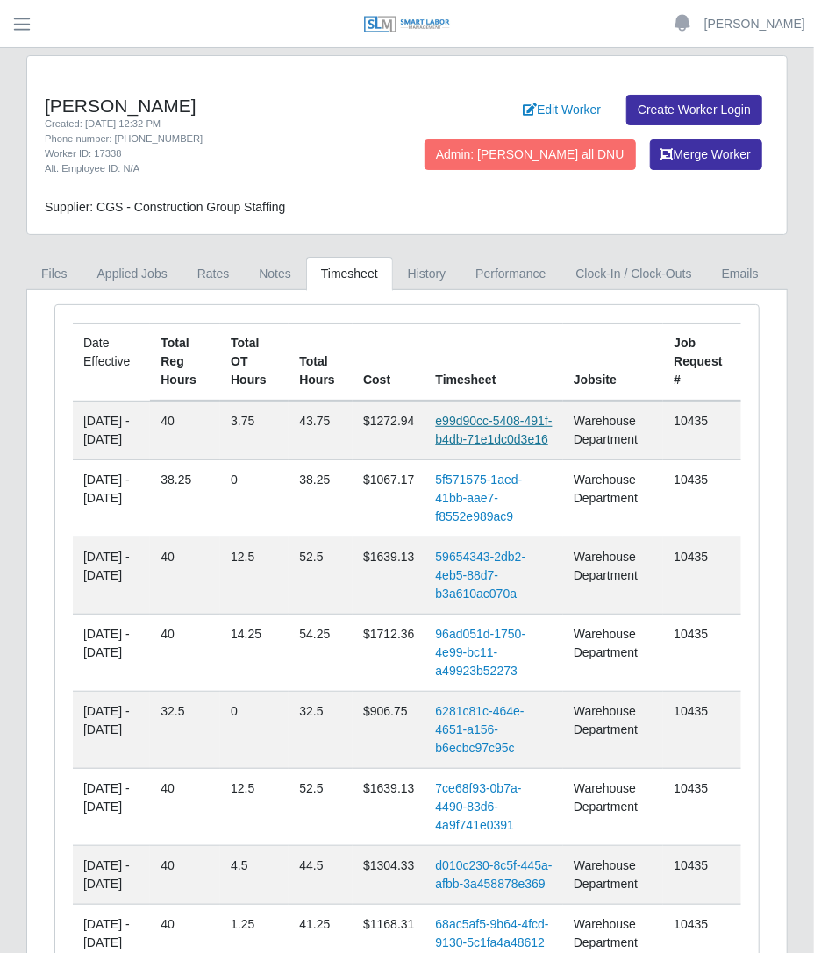
click at [480, 431] on link "e99d90cc-5408-491f-b4db-71e1dc0d3e16" at bounding box center [494, 430] width 117 height 32
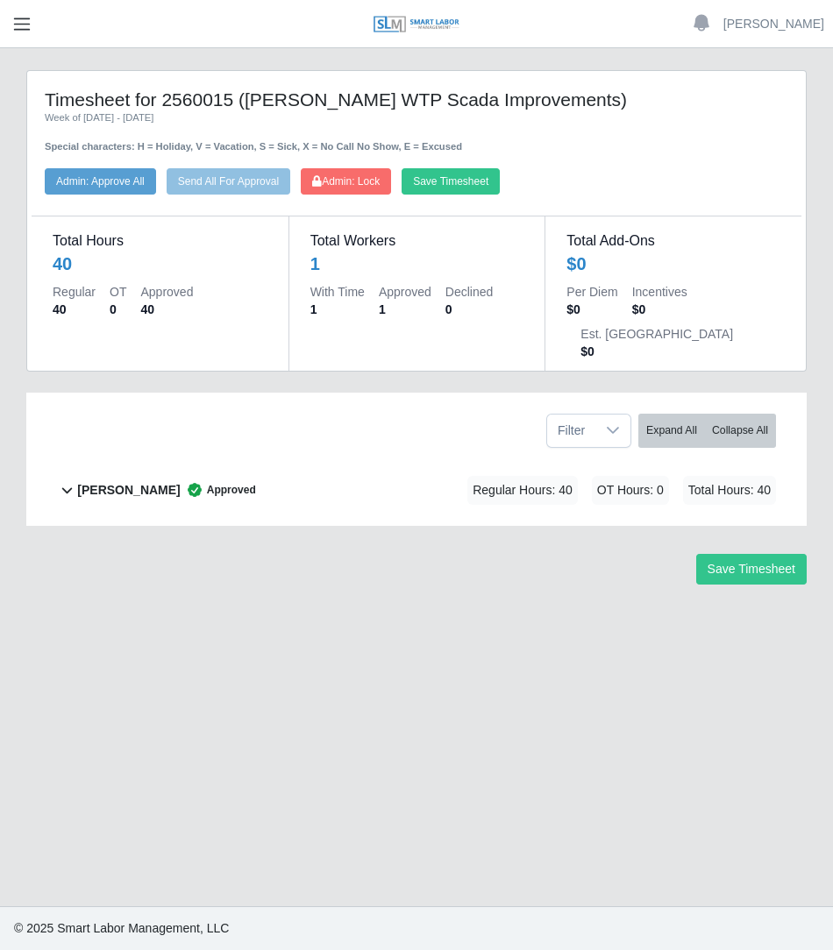
click at [16, 26] on span "button" at bounding box center [22, 24] width 23 height 20
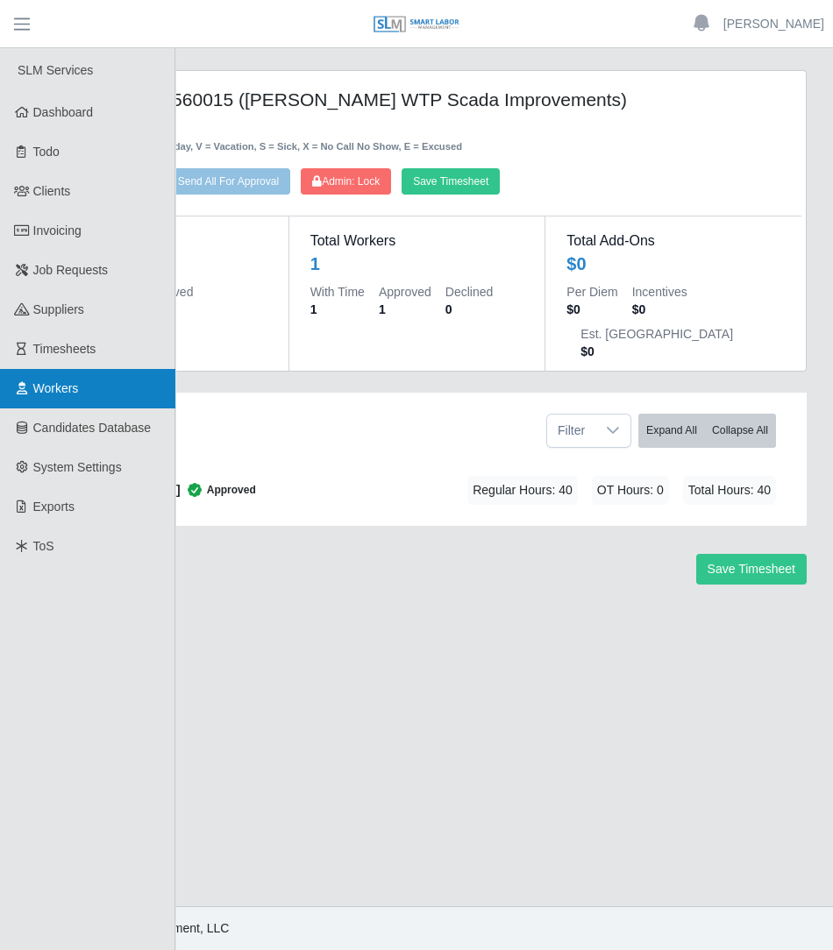
click at [57, 370] on link "Workers" at bounding box center [87, 388] width 175 height 39
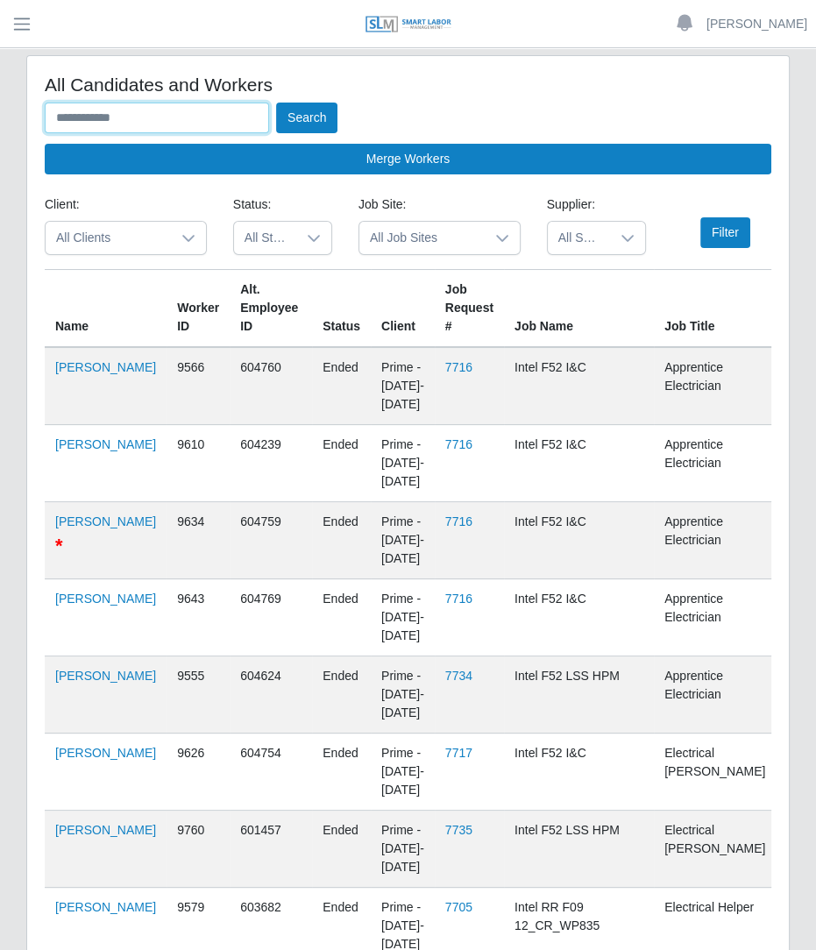
click at [155, 124] on input "text" at bounding box center [157, 118] width 224 height 31
type input "**********"
click at [276, 103] on button "Search" at bounding box center [306, 118] width 61 height 31
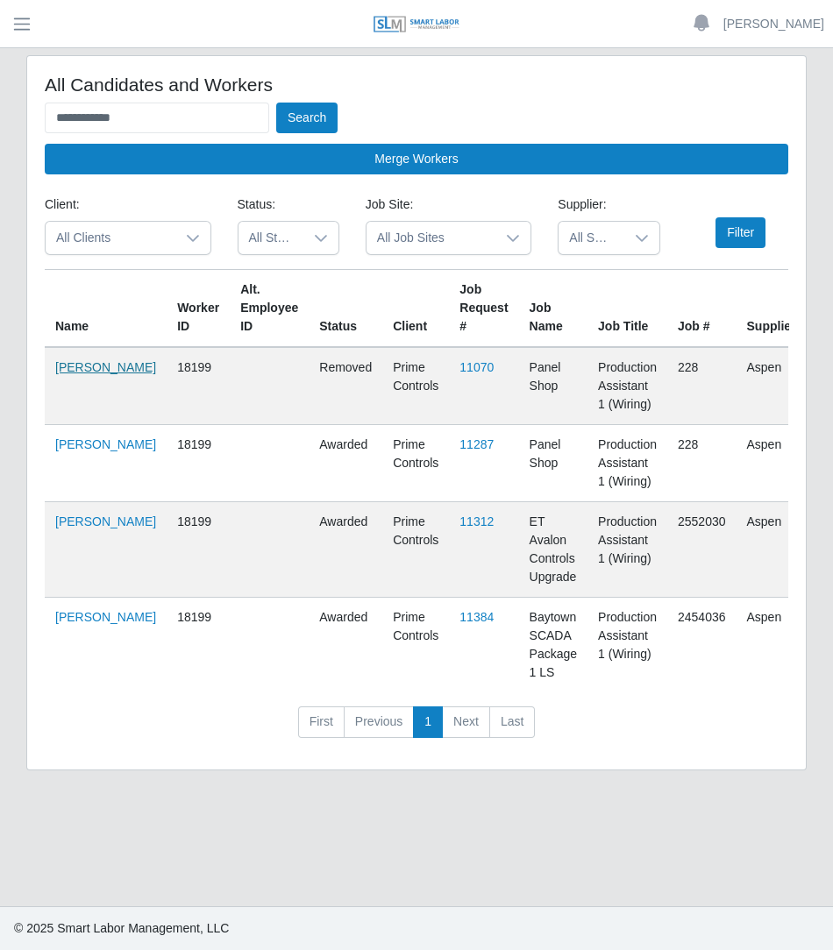
click at [66, 366] on link "Tony Russell" at bounding box center [105, 367] width 101 height 14
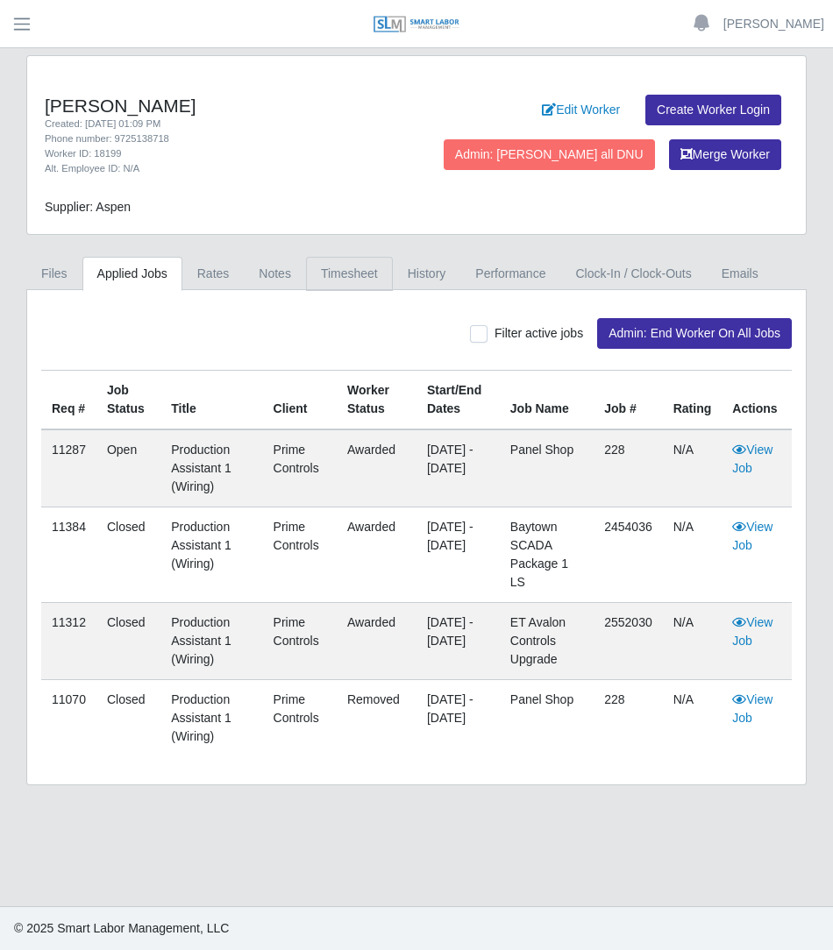
click at [338, 283] on link "Timesheet" at bounding box center [349, 274] width 87 height 34
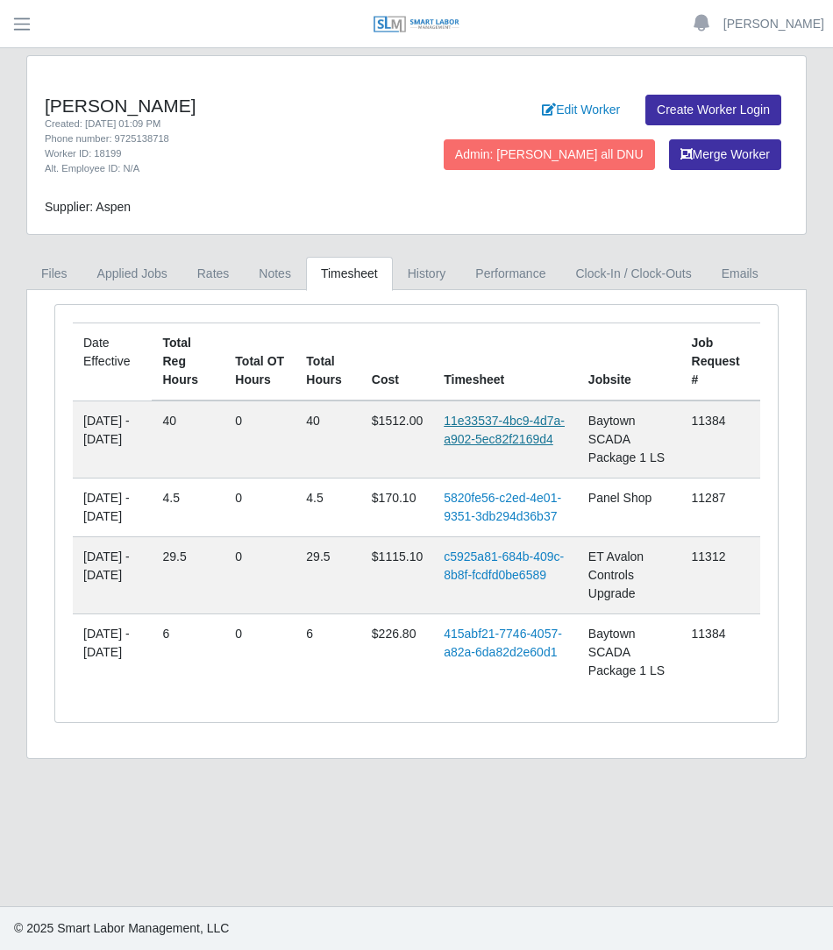
click at [491, 415] on link "11e33537-4bc9-4d7a-a902-5ec82f2169d4" at bounding box center [504, 430] width 121 height 32
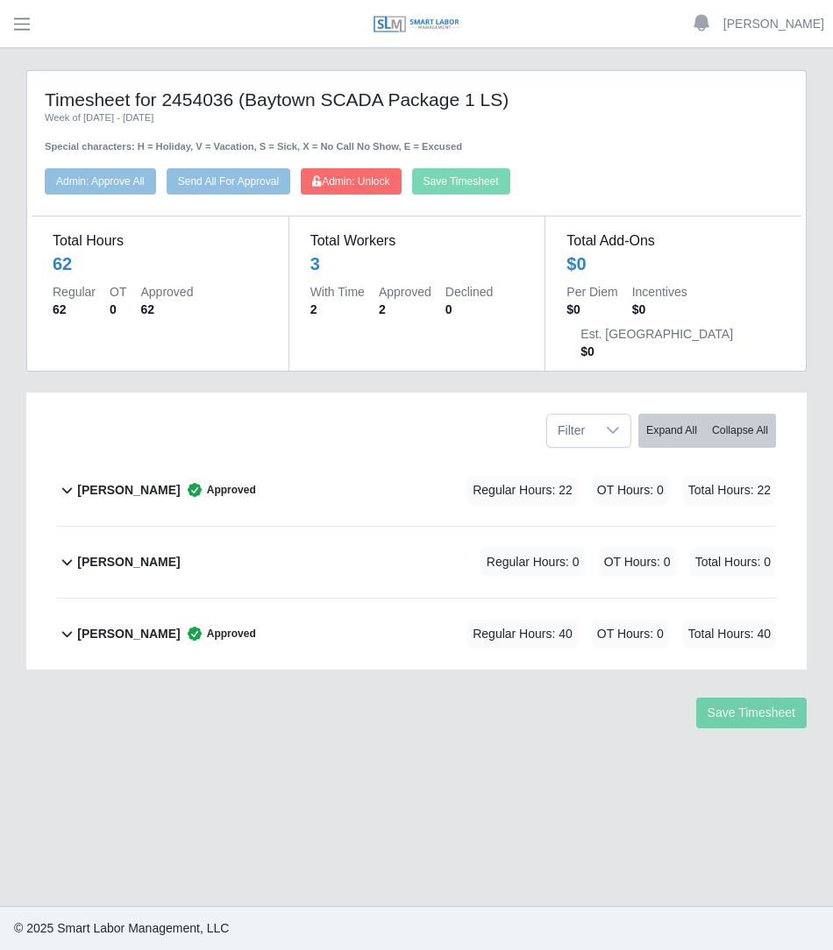
click at [333, 466] on div "[PERSON_NAME] Approved Regular Hours: 22 OT Hours: 0 Total Hours: 22" at bounding box center [426, 490] width 699 height 71
